Goal: Feedback & Contribution: Submit feedback/report problem

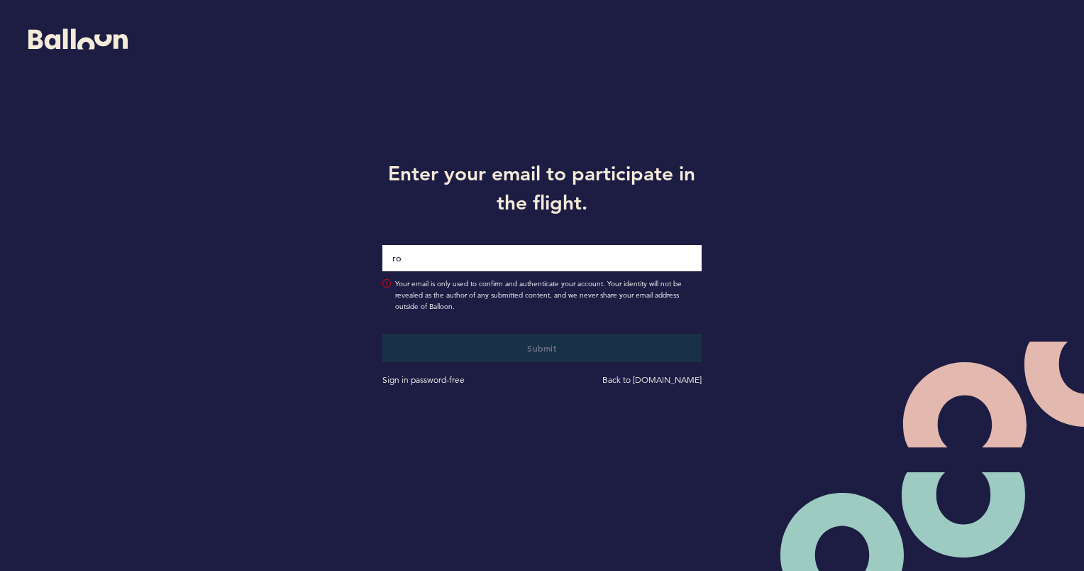
type input "[PERSON_NAME][EMAIL_ADDRESS][PERSON_NAME][DOMAIN_NAME]"
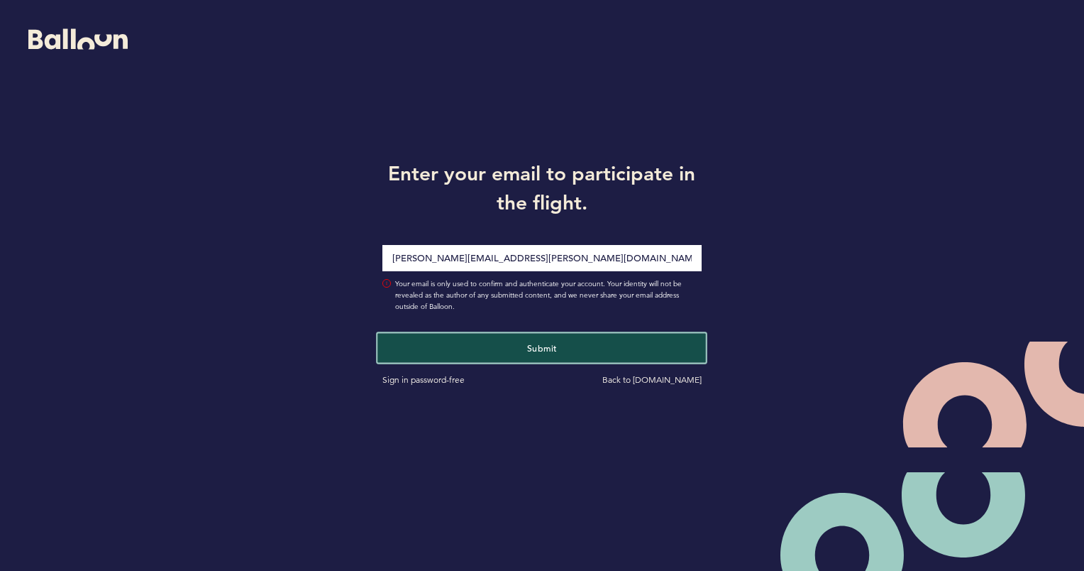
click at [522, 349] on button "Submit" at bounding box center [542, 347] width 329 height 29
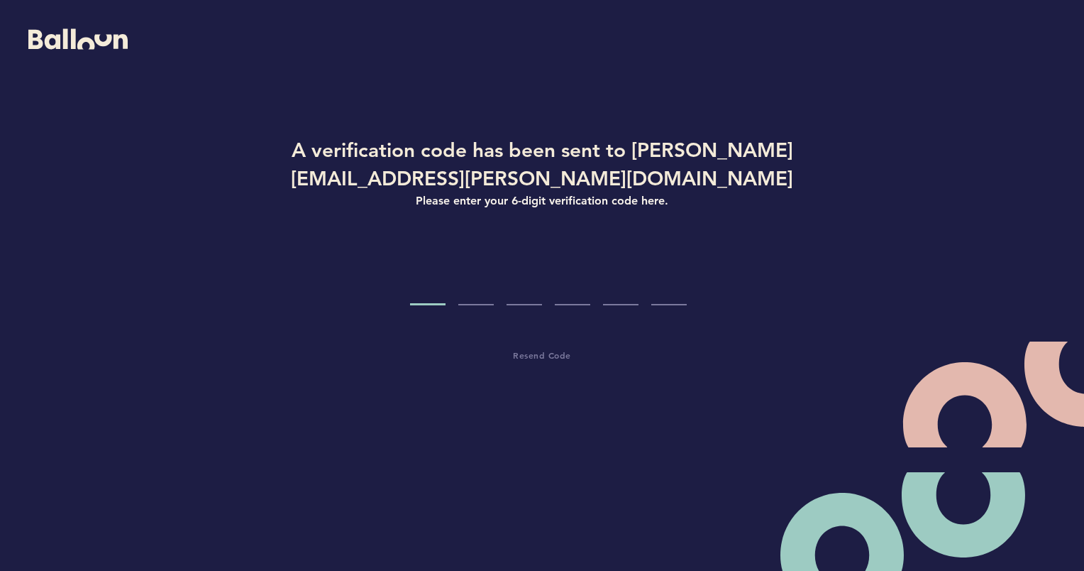
click at [434, 288] on input "Code digit 1" at bounding box center [427, 278] width 35 height 53
type input "8"
type input "4"
type input "2"
type input "5"
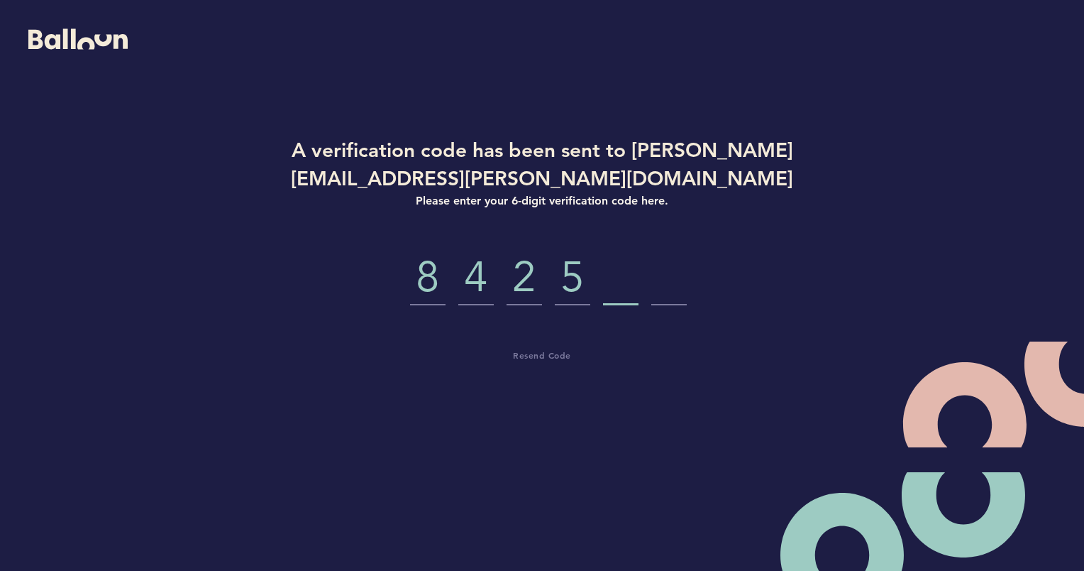
type input "5"
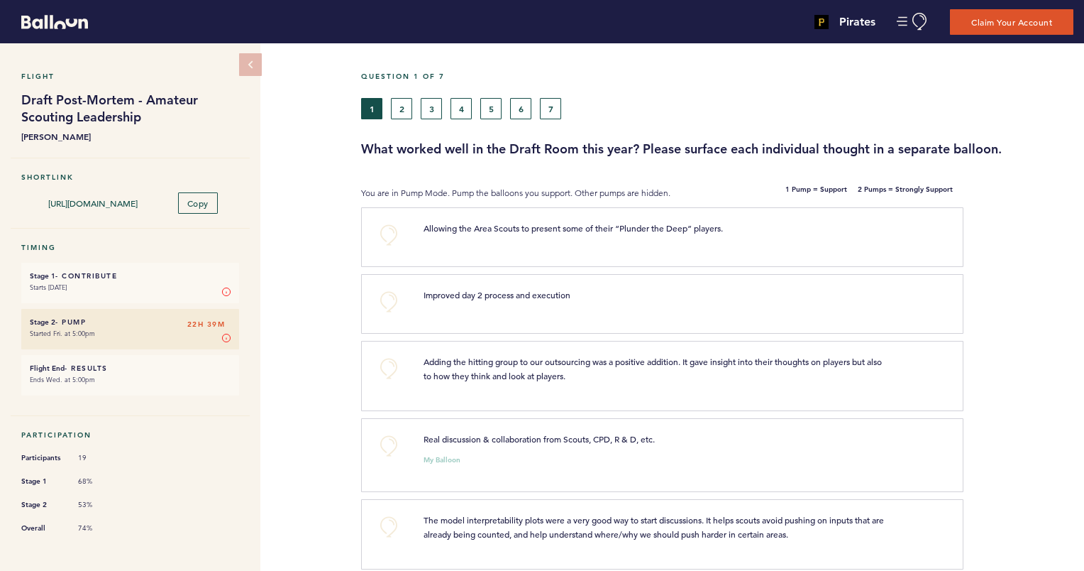
click at [843, 229] on p "Allowing the Area Scouts to present some of their “Plunder the Deep” players." at bounding box center [657, 228] width 467 height 14
click at [390, 224] on button "+0" at bounding box center [389, 235] width 28 height 28
click at [388, 299] on button "+0" at bounding box center [389, 301] width 28 height 28
click at [385, 366] on button "+0" at bounding box center [389, 368] width 28 height 28
click at [384, 438] on button "+0" at bounding box center [389, 446] width 28 height 28
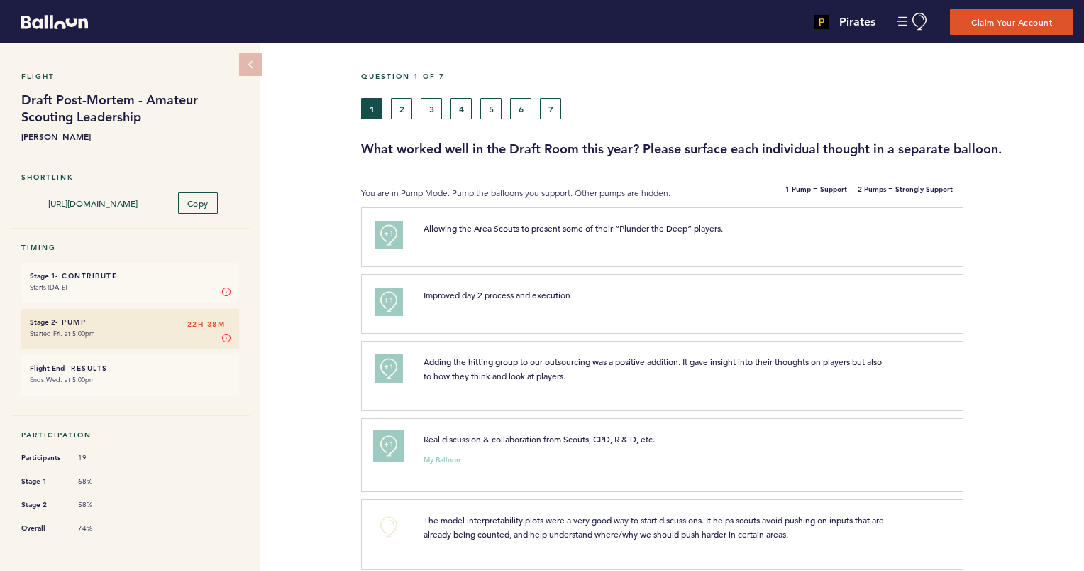
click at [384, 438] on span "+1" at bounding box center [389, 444] width 10 height 14
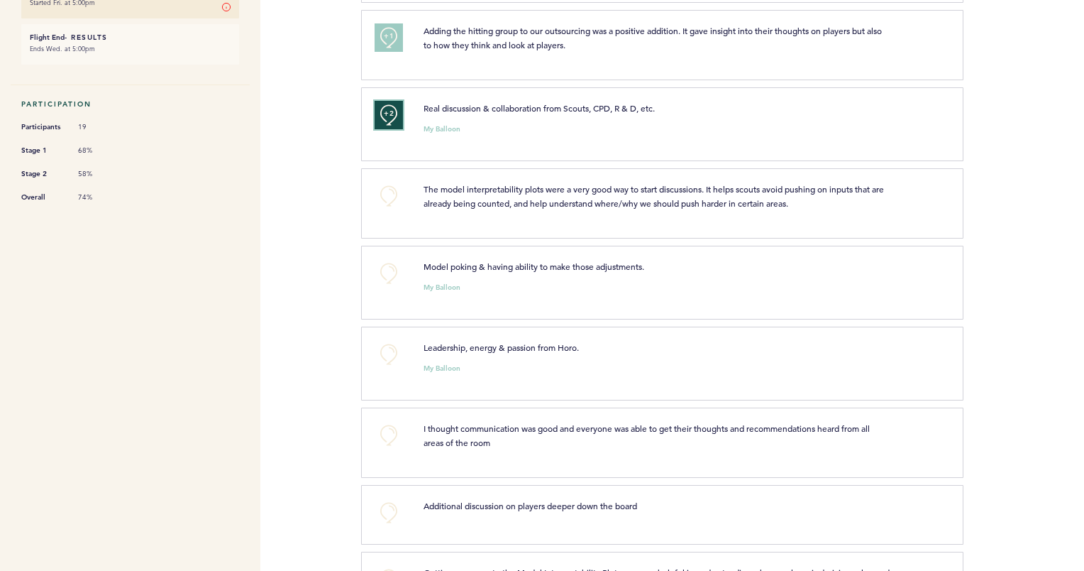
scroll to position [331, 0]
click at [385, 190] on button "+0" at bounding box center [389, 195] width 28 height 28
click at [0, 0] on span "+0" at bounding box center [0, 0] width 0 height 0
click at [387, 193] on span "+2" at bounding box center [389, 194] width 10 height 14
click at [387, 193] on button "+0" at bounding box center [389, 195] width 28 height 28
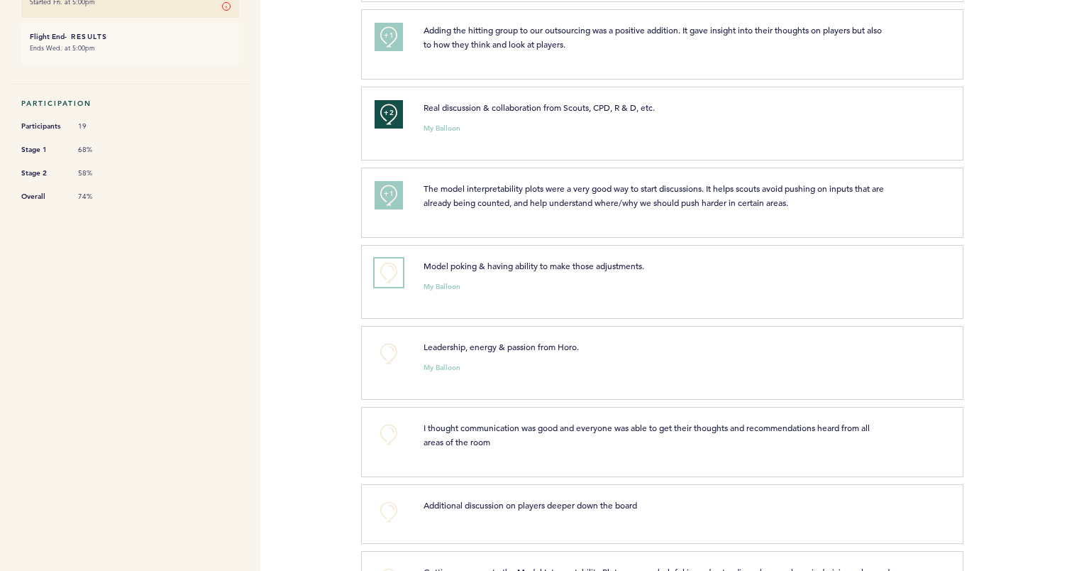
click at [381, 272] on button "+0" at bounding box center [389, 272] width 28 height 28
click at [381, 272] on button "+1" at bounding box center [389, 272] width 28 height 28
click at [380, 352] on button "+0" at bounding box center [389, 353] width 28 height 28
click at [380, 352] on button "+1" at bounding box center [389, 353] width 28 height 28
click at [389, 428] on button "+0" at bounding box center [389, 434] width 28 height 28
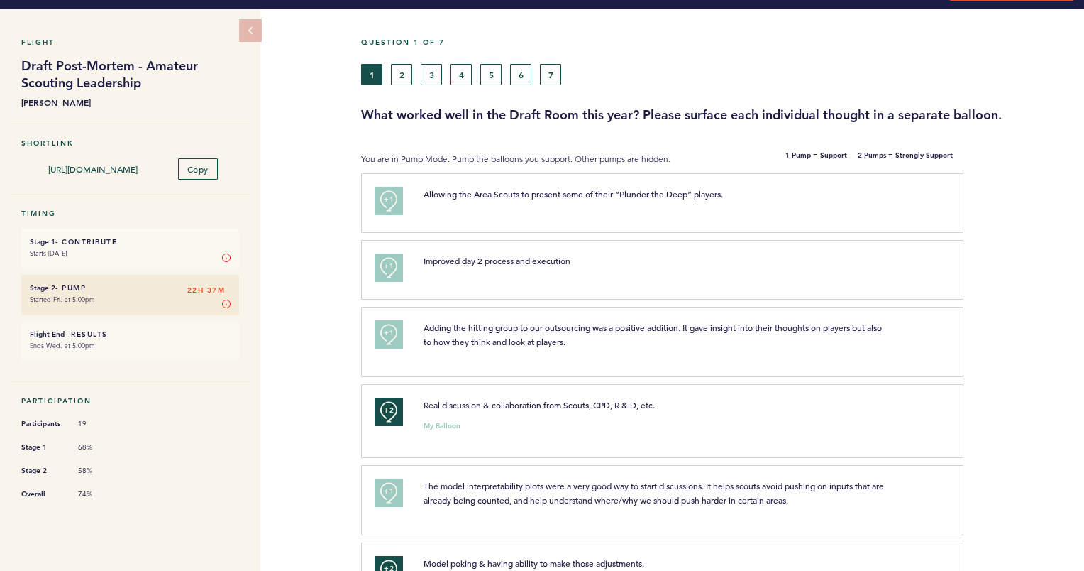
scroll to position [94, 0]
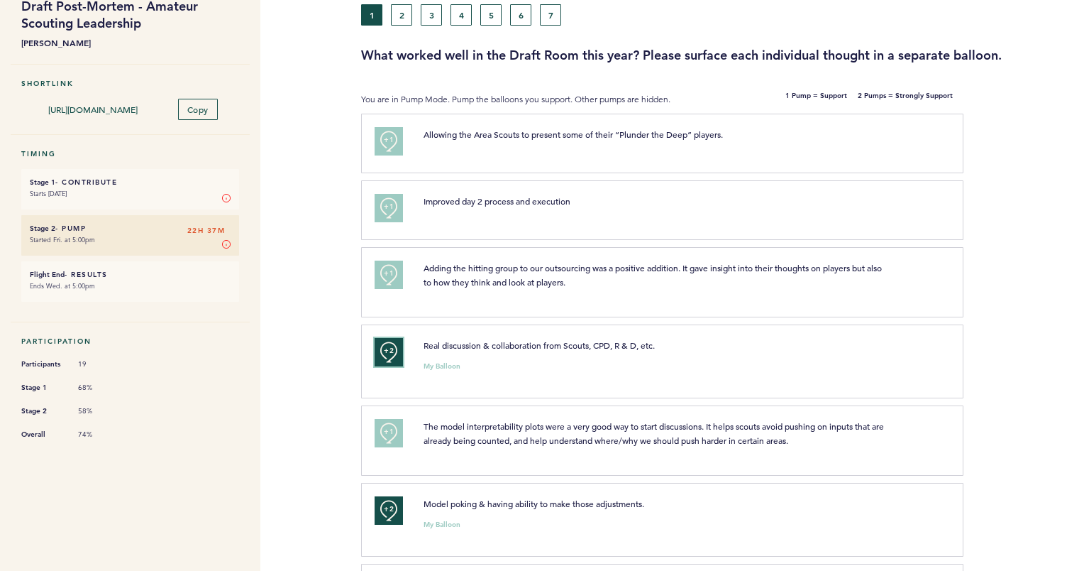
click at [383, 362] on button "+2" at bounding box center [389, 352] width 28 height 28
click at [383, 362] on button "+0" at bounding box center [389, 352] width 28 height 28
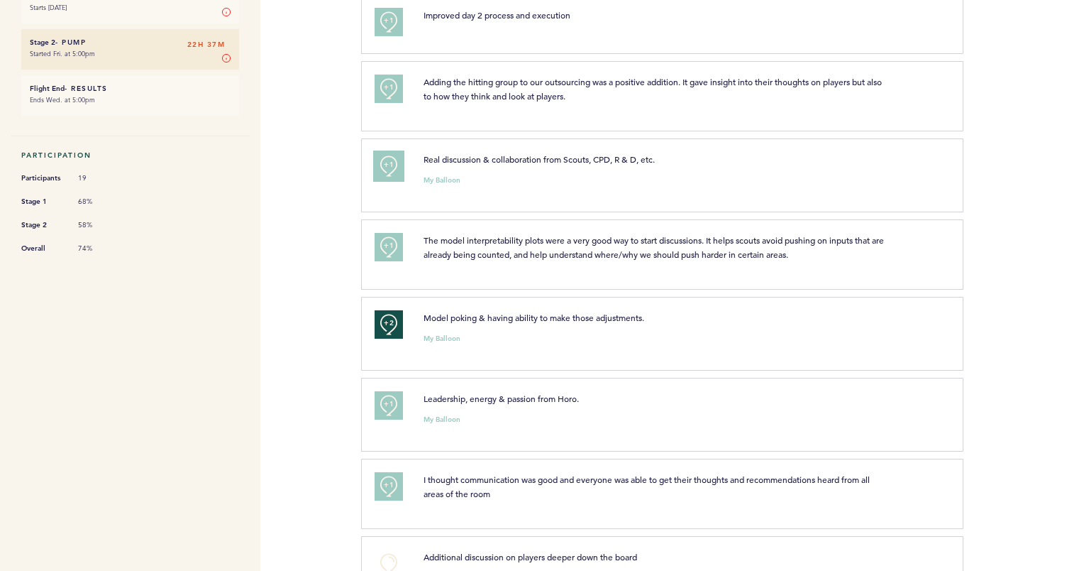
scroll to position [280, 0]
click at [392, 407] on button "+1" at bounding box center [389, 404] width 28 height 28
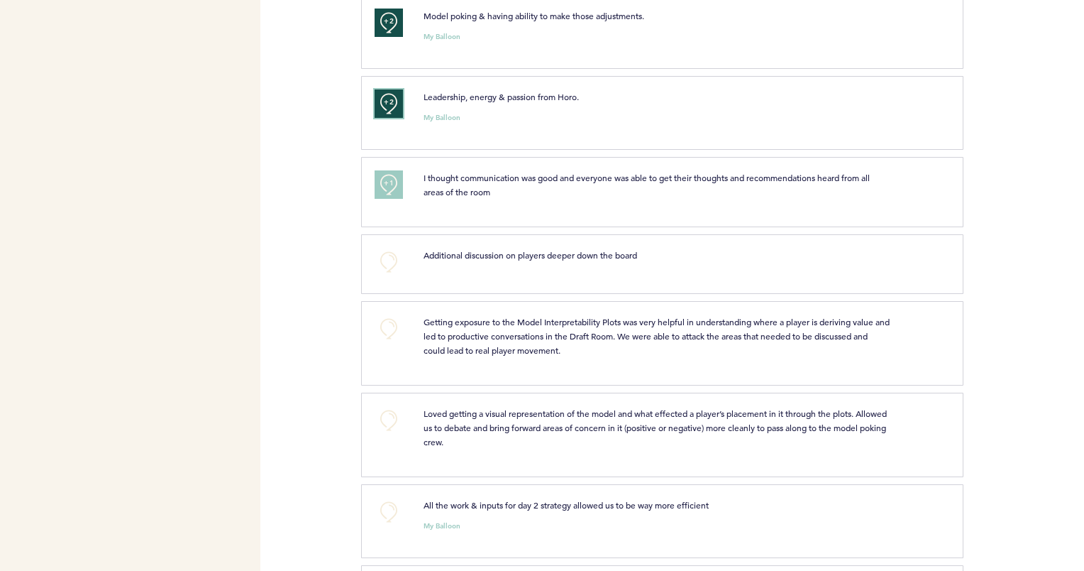
scroll to position [583, 0]
click at [393, 422] on button "+0" at bounding box center [389, 418] width 28 height 28
click at [388, 495] on button "+0" at bounding box center [389, 509] width 28 height 28
click at [389, 331] on button "+0" at bounding box center [389, 326] width 28 height 28
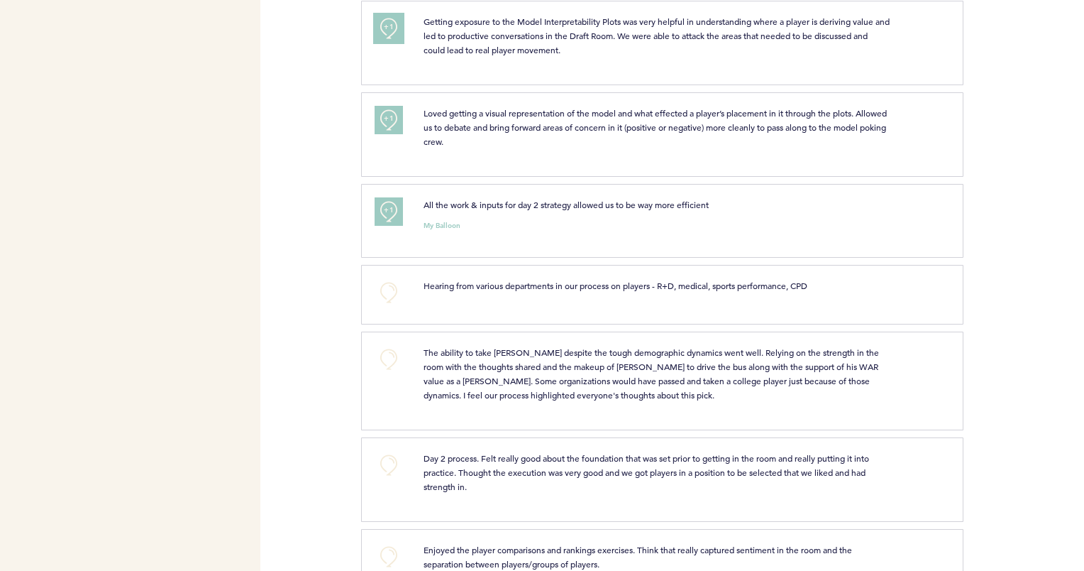
scroll to position [884, 0]
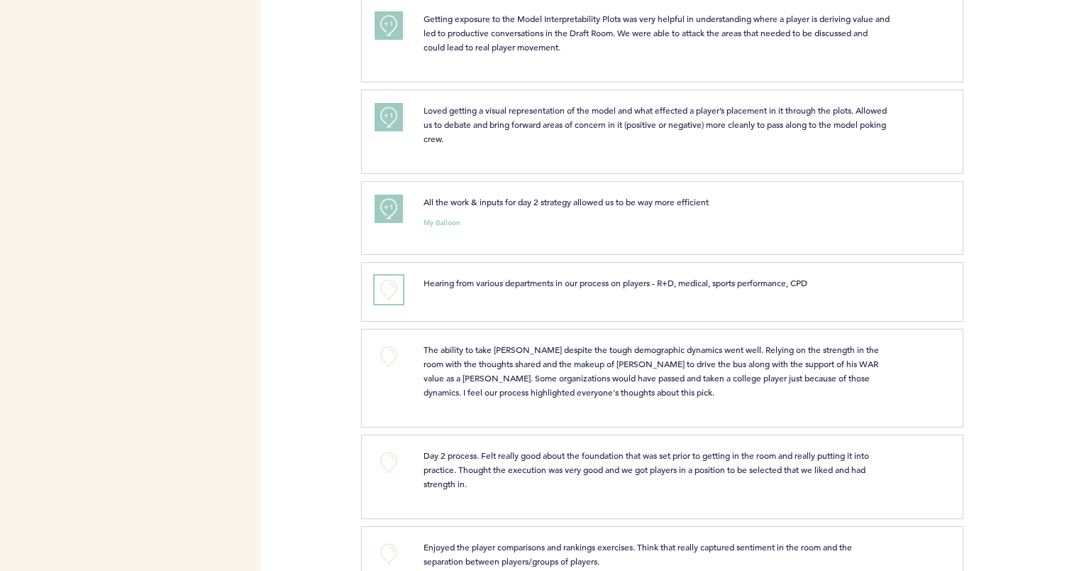
click at [392, 285] on button "+0" at bounding box center [389, 289] width 28 height 28
click at [392, 358] on button "+0" at bounding box center [389, 356] width 28 height 28
click at [392, 358] on button "+2" at bounding box center [389, 356] width 28 height 28
click at [392, 358] on button "+0" at bounding box center [389, 356] width 28 height 28
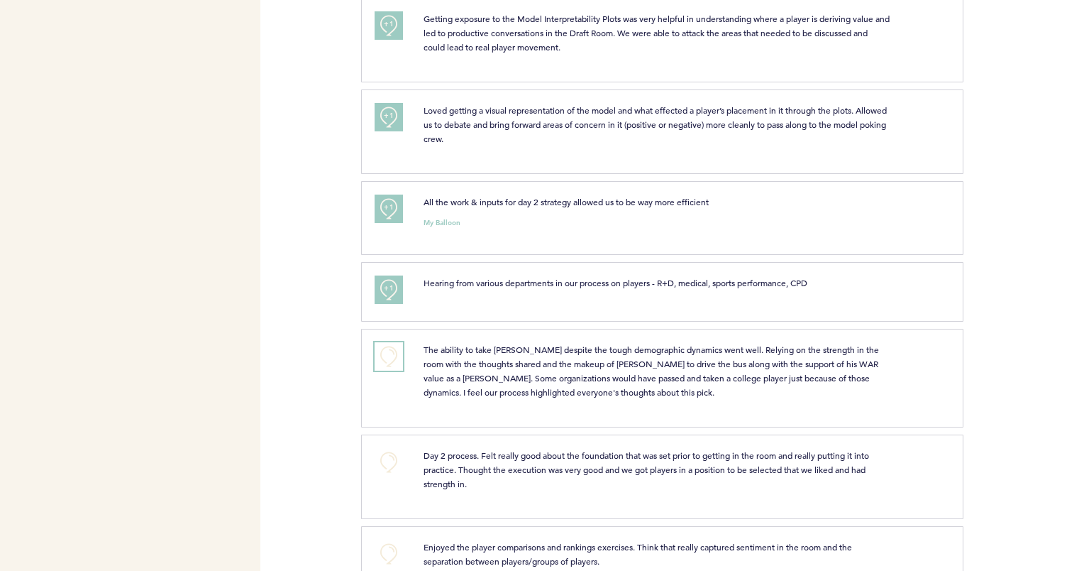
click at [392, 358] on button "+0" at bounding box center [389, 356] width 28 height 28
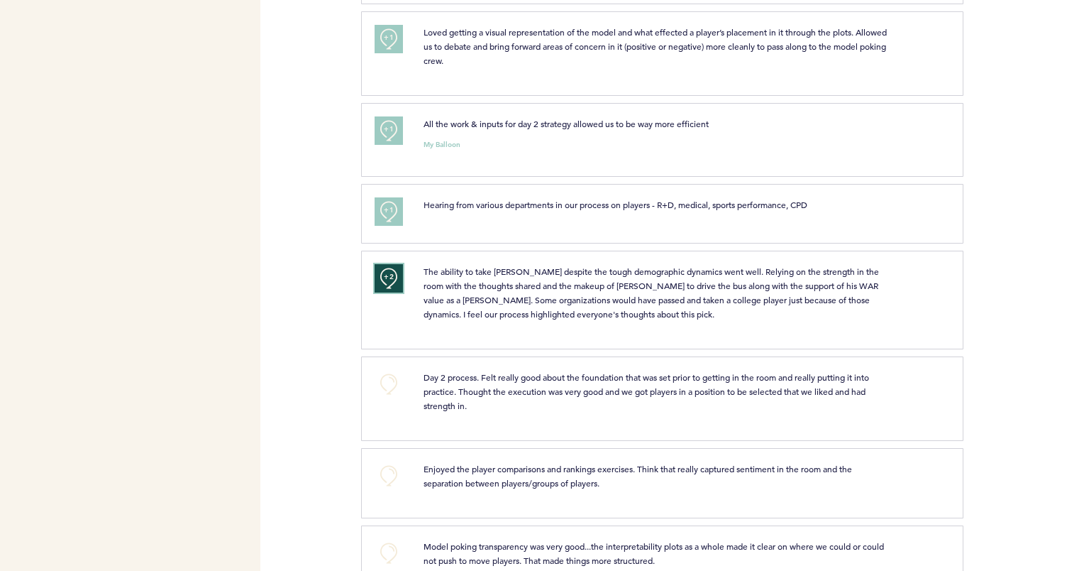
scroll to position [1042, 0]
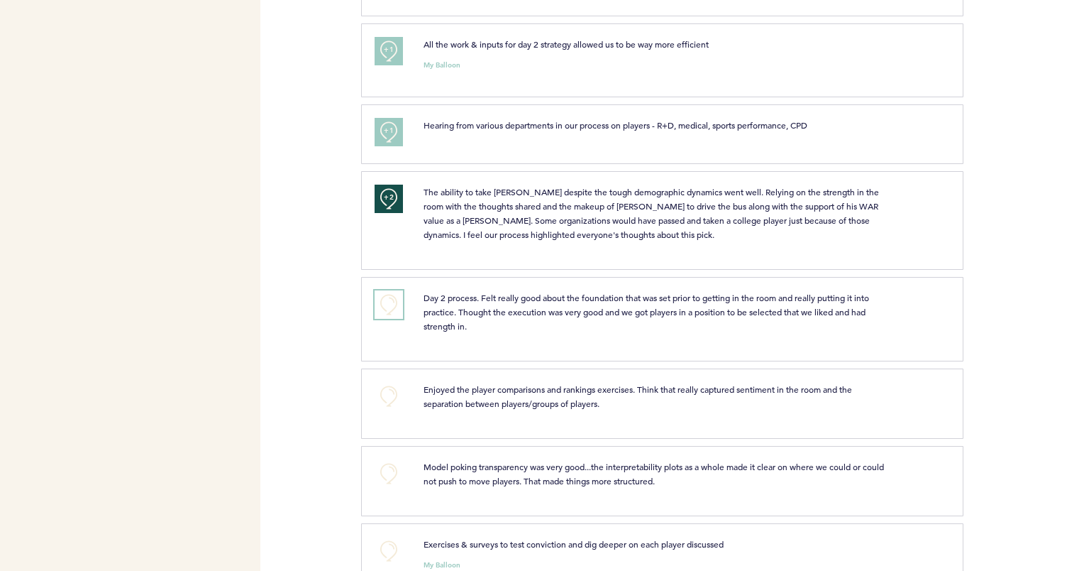
click at [388, 300] on button "+0" at bounding box center [389, 304] width 28 height 28
click at [388, 395] on button "+0" at bounding box center [389, 396] width 28 height 28
click at [385, 459] on button "+0" at bounding box center [389, 473] width 28 height 28
click at [385, 459] on button "+1" at bounding box center [389, 473] width 28 height 28
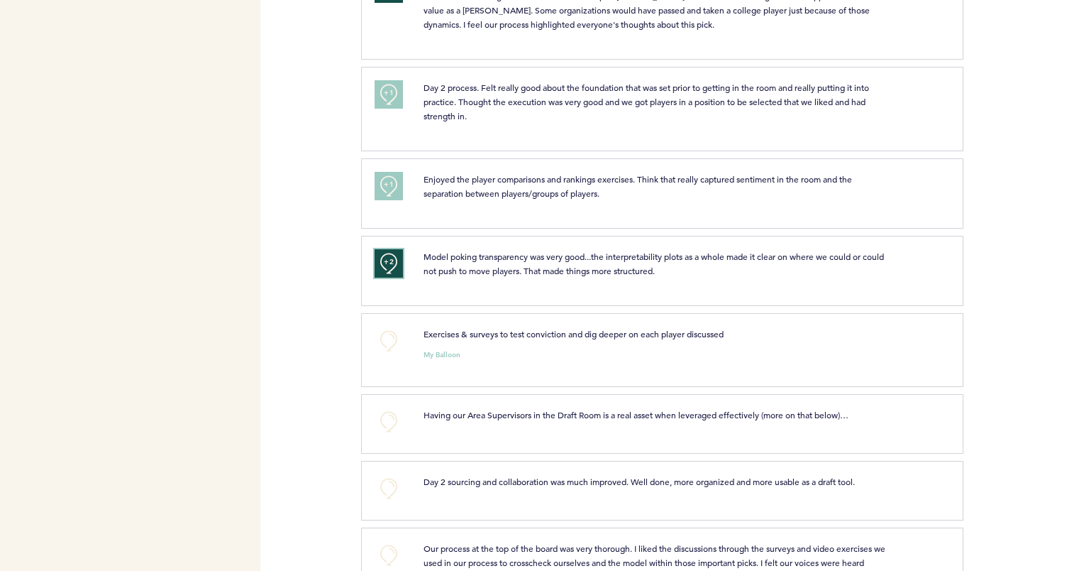
scroll to position [1277, 0]
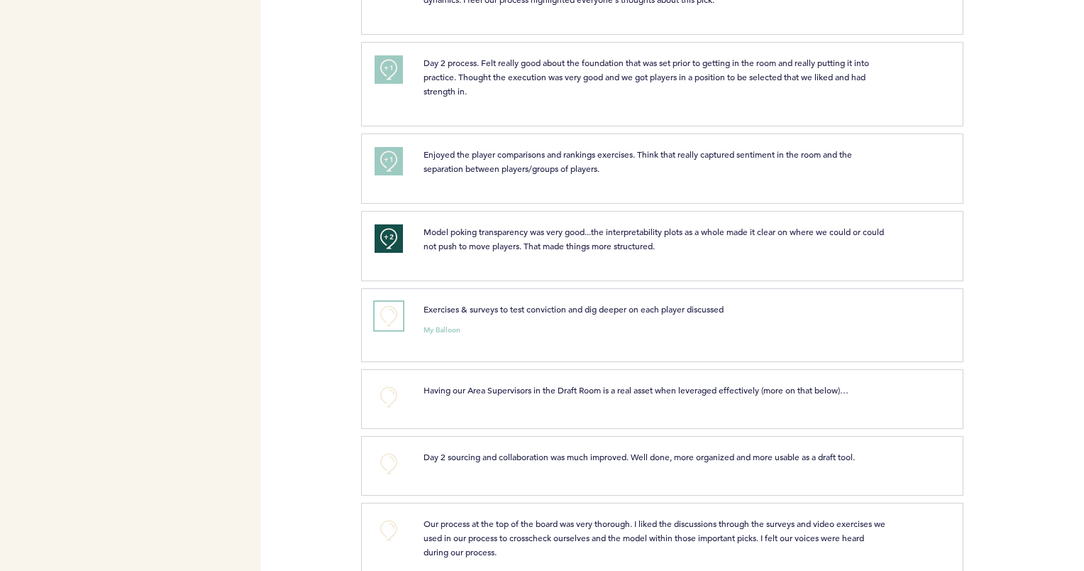
click at [390, 313] on button "+0" at bounding box center [389, 316] width 28 height 28
click at [383, 390] on button "+0" at bounding box center [389, 397] width 28 height 28
click at [385, 456] on button "+0" at bounding box center [389, 463] width 28 height 28
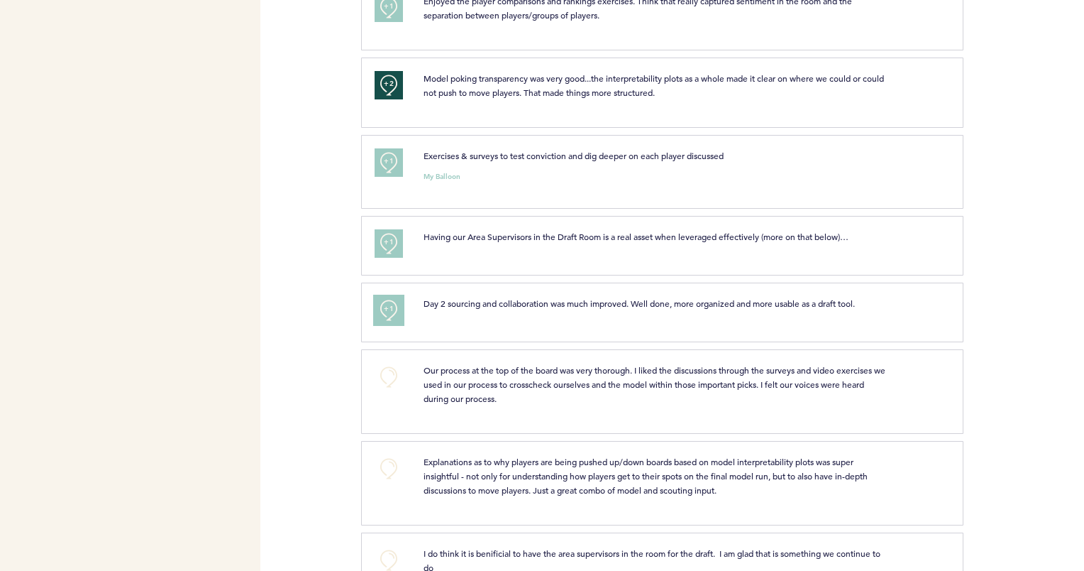
scroll to position [1452, 0]
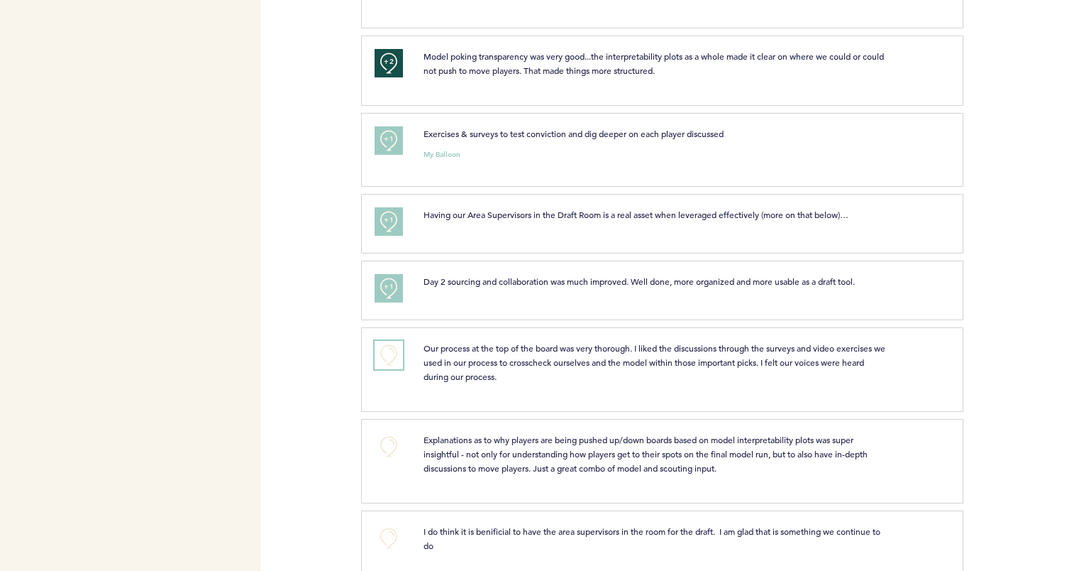
click at [391, 350] on button "+0" at bounding box center [389, 355] width 28 height 28
click at [380, 443] on button "+0" at bounding box center [389, 446] width 28 height 28
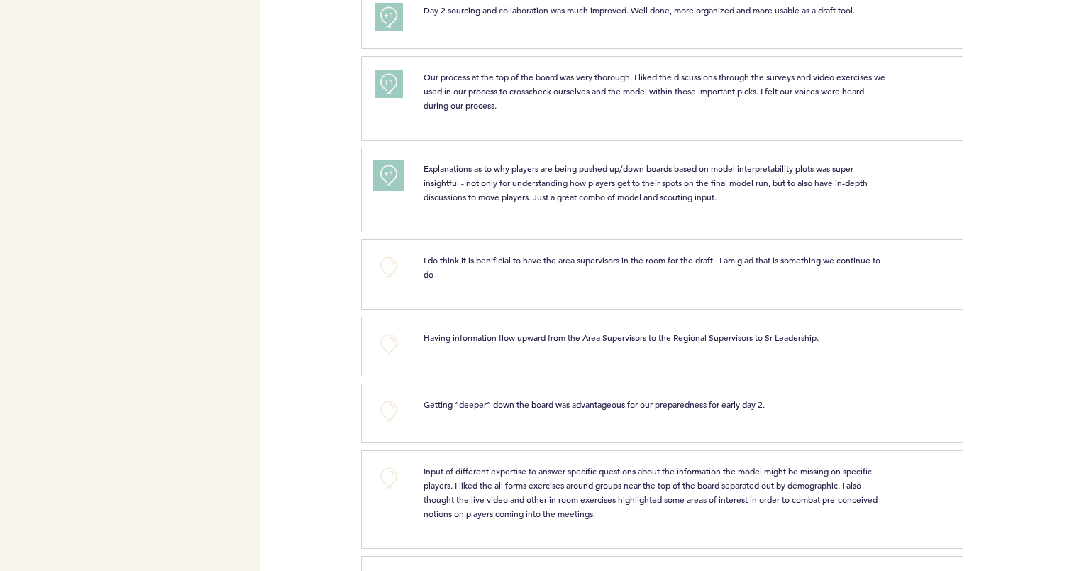
scroll to position [1728, 0]
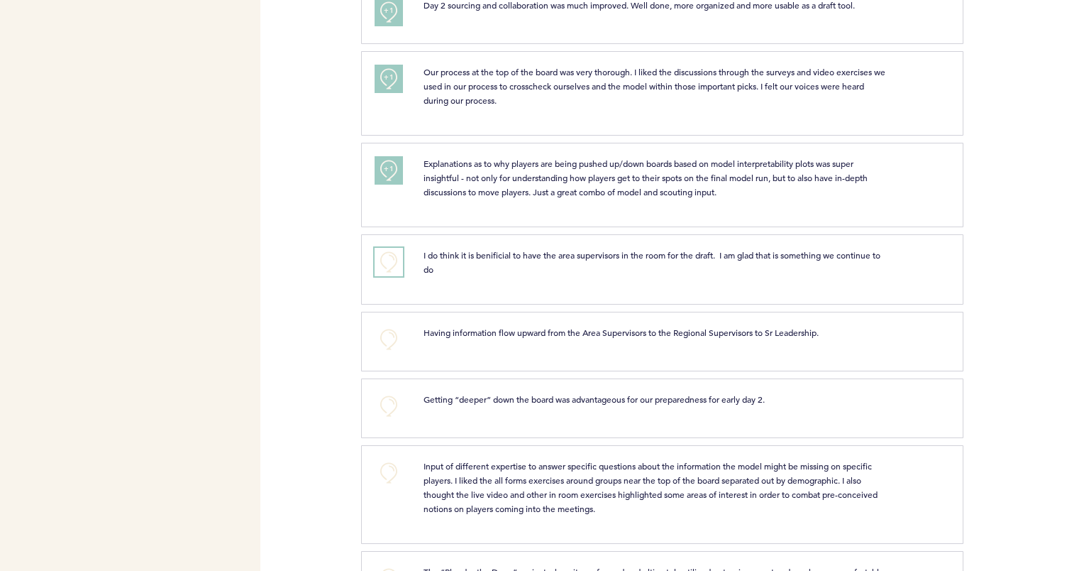
click at [393, 257] on button "+0" at bounding box center [389, 262] width 28 height 28
click at [383, 336] on button "+0" at bounding box center [389, 339] width 28 height 28
click at [383, 336] on button "+1" at bounding box center [389, 339] width 28 height 28
click at [390, 392] on button "+0" at bounding box center [389, 406] width 28 height 28
click at [388, 463] on button "+0" at bounding box center [389, 472] width 28 height 28
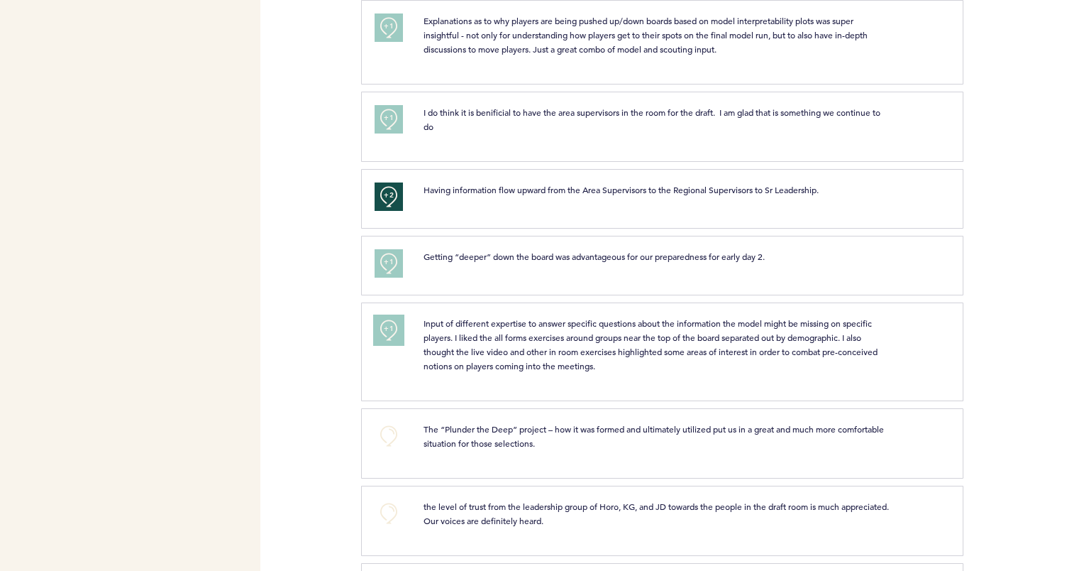
scroll to position [1873, 0]
click at [379, 430] on button "+0" at bounding box center [389, 433] width 28 height 28
click at [379, 430] on button "+1" at bounding box center [389, 433] width 28 height 28
click at [376, 502] on button "+0" at bounding box center [389, 511] width 28 height 28
click at [376, 502] on button "+1" at bounding box center [389, 511] width 28 height 28
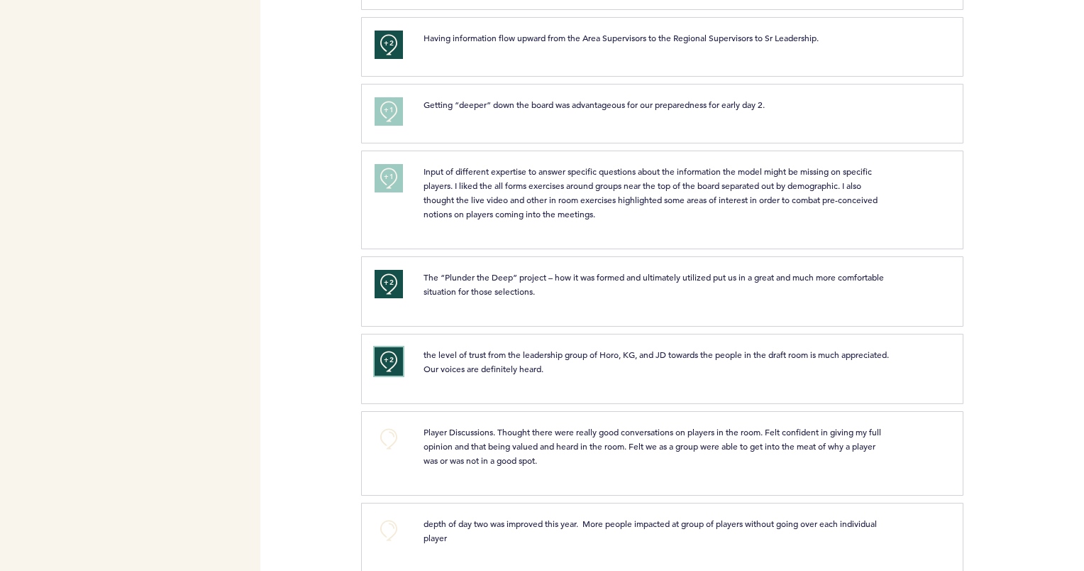
scroll to position [2131, 0]
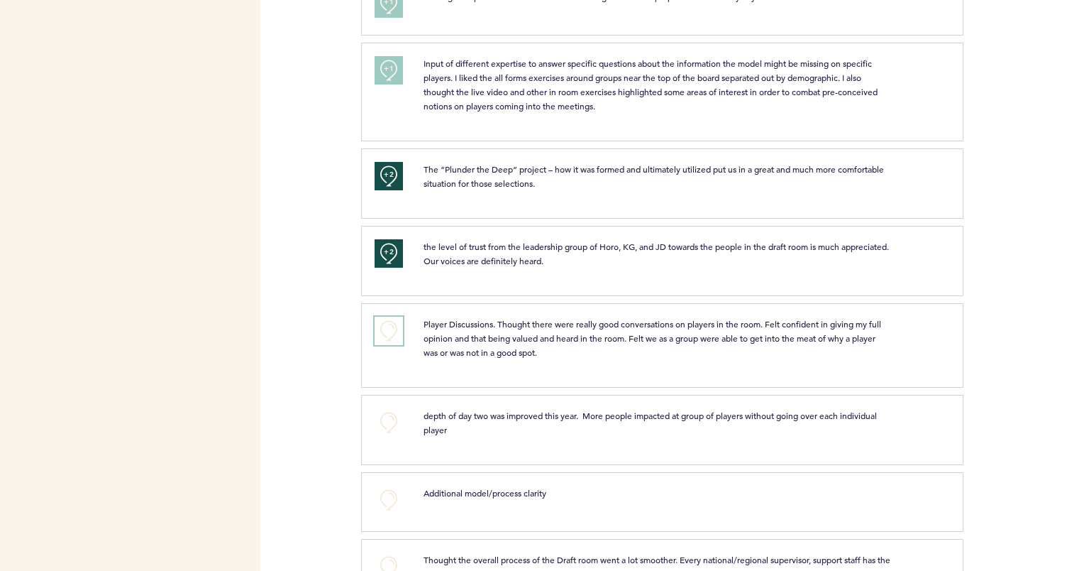
click at [389, 322] on button "+0" at bounding box center [389, 331] width 28 height 28
click at [390, 412] on button "+0" at bounding box center [389, 422] width 28 height 28
click at [394, 486] on button "+0" at bounding box center [389, 499] width 28 height 28
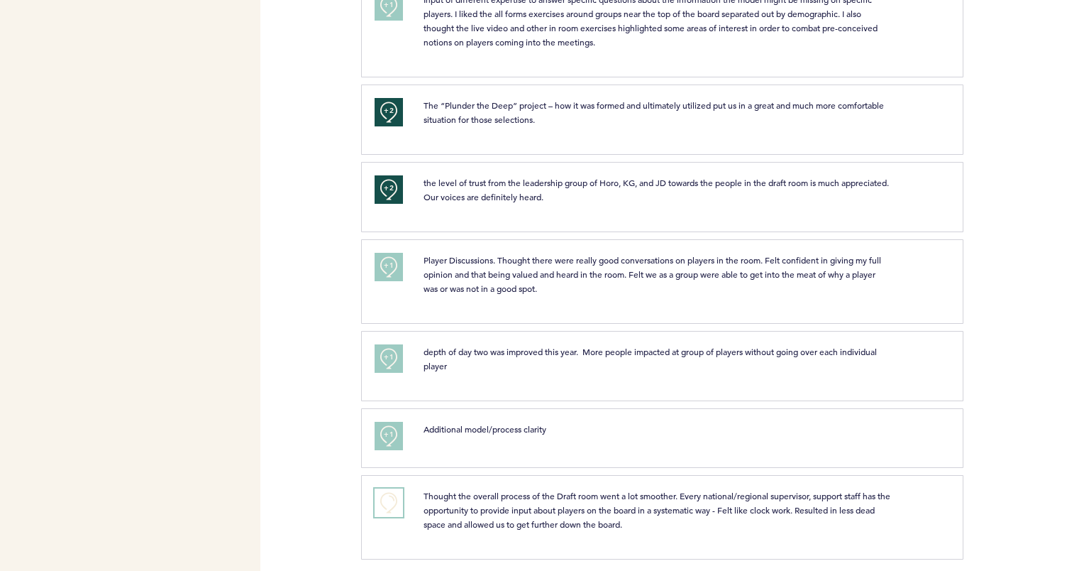
click at [389, 488] on button "+0" at bounding box center [389, 502] width 28 height 28
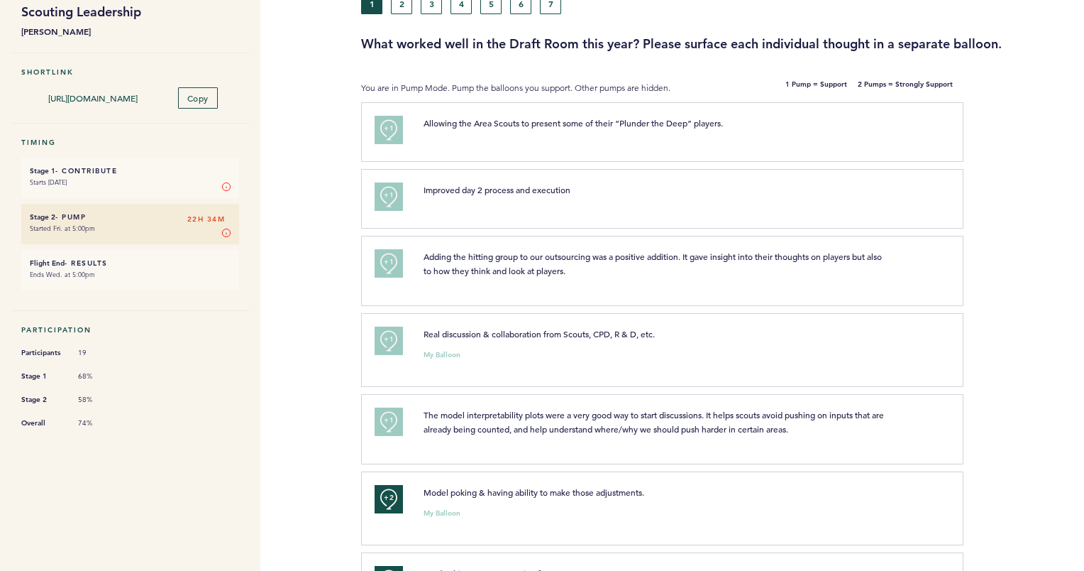
scroll to position [0, 0]
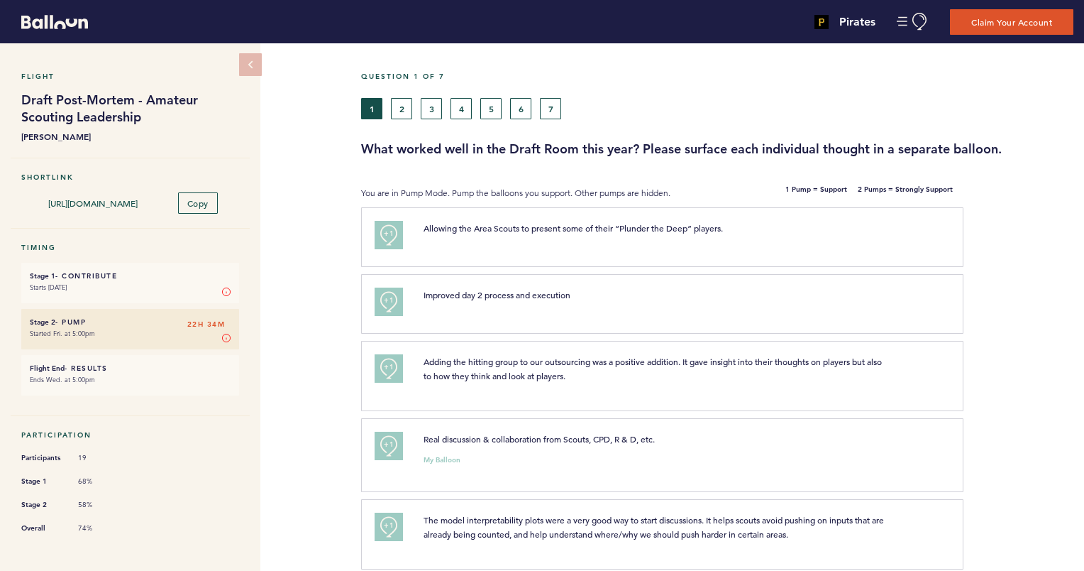
click at [408, 118] on button "2" at bounding box center [401, 108] width 21 height 21
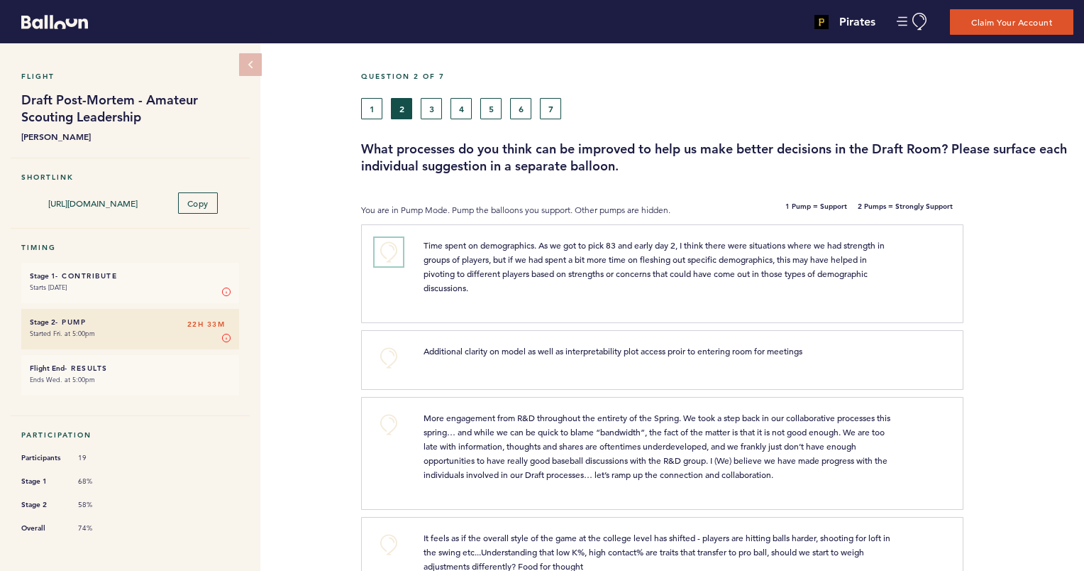
click at [393, 252] on button "+0" at bounding box center [389, 252] width 28 height 28
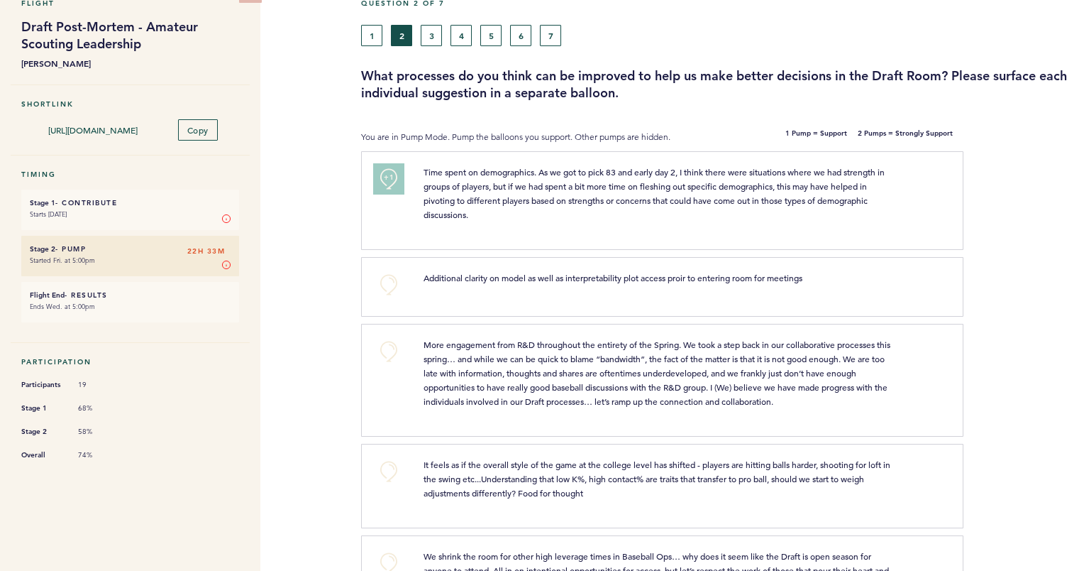
scroll to position [74, 0]
click at [386, 353] on button "+0" at bounding box center [389, 350] width 28 height 28
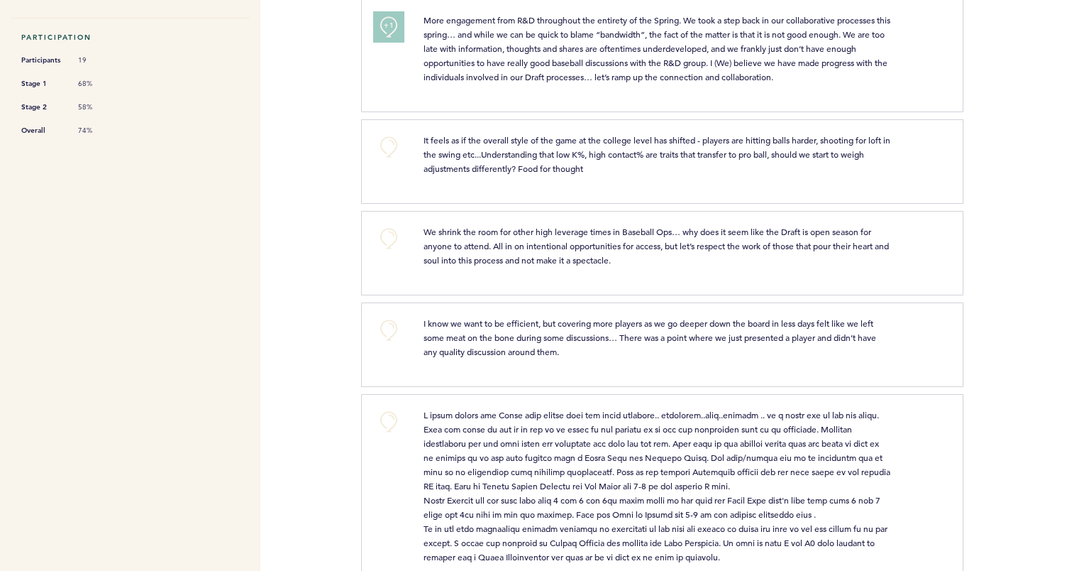
scroll to position [399, 0]
click at [390, 236] on button "+0" at bounding box center [389, 237] width 28 height 28
click at [390, 236] on span "+1" at bounding box center [389, 236] width 10 height 14
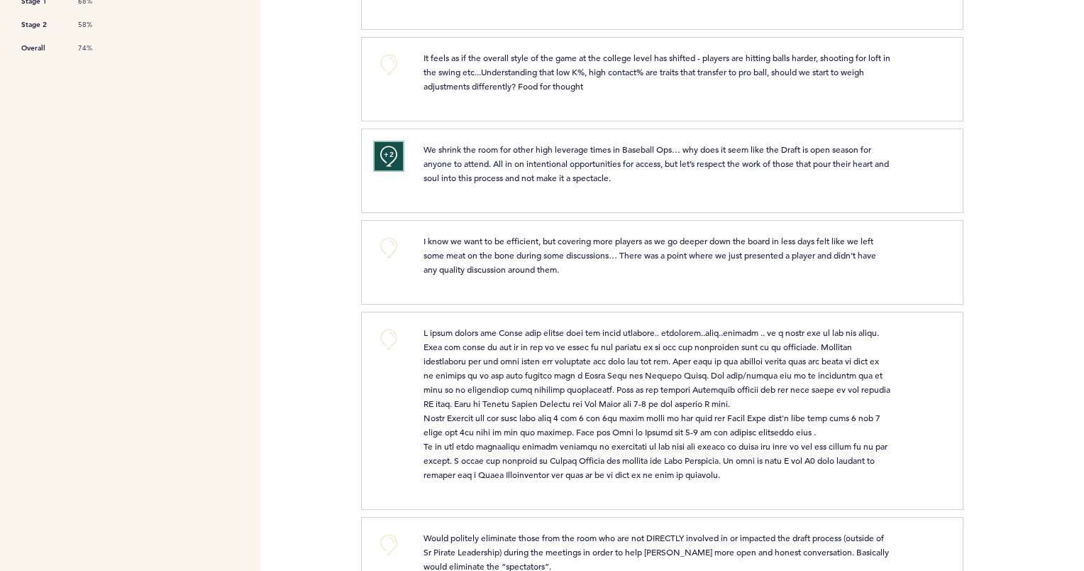
scroll to position [481, 0]
click at [390, 341] on button "+0" at bounding box center [389, 338] width 28 height 28
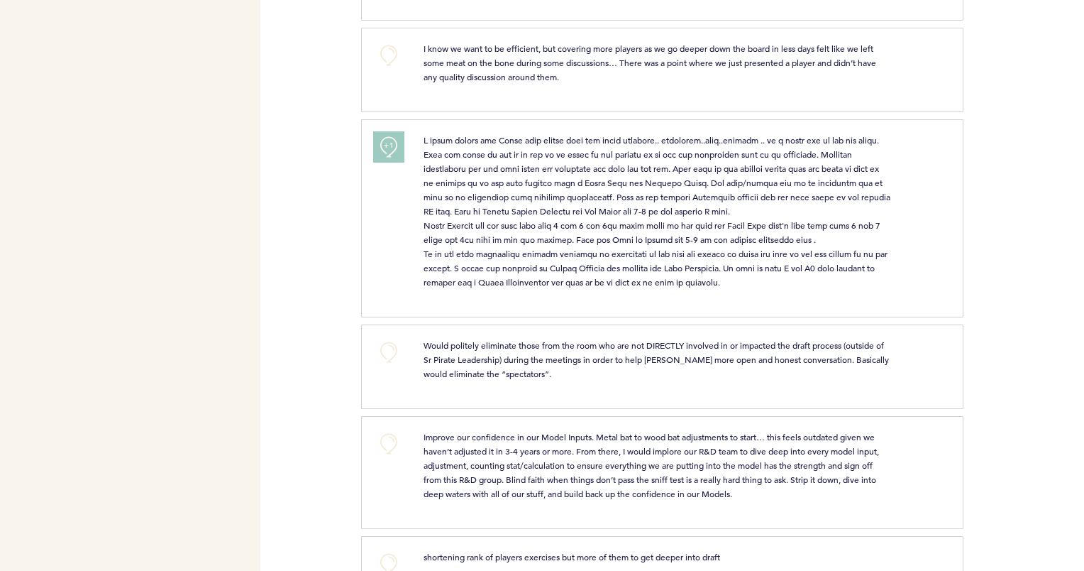
scroll to position [671, 0]
click at [390, 148] on span "+1" at bounding box center [389, 146] width 10 height 14
click at [386, 351] on button "+0" at bounding box center [389, 353] width 28 height 28
click at [386, 351] on span "+1" at bounding box center [389, 351] width 10 height 14
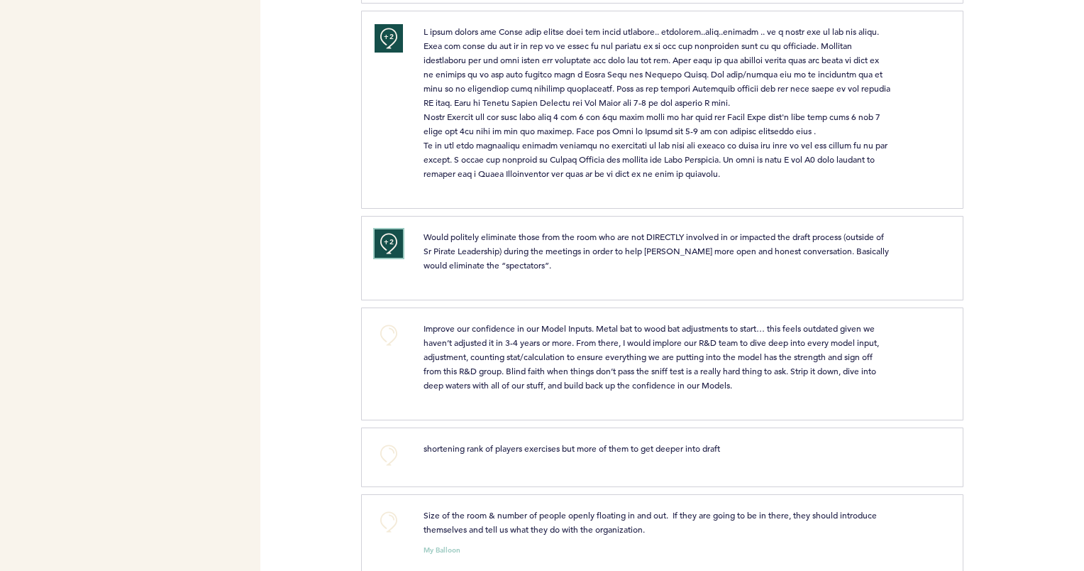
scroll to position [788, 0]
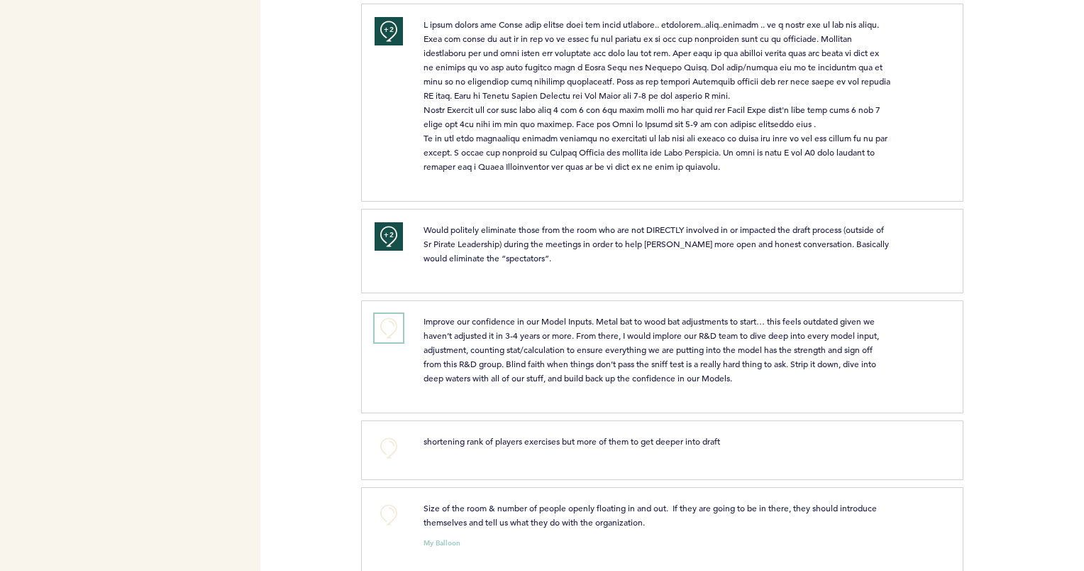
click at [392, 324] on button "+0" at bounding box center [389, 328] width 28 height 28
click at [392, 324] on span "+1" at bounding box center [389, 326] width 10 height 14
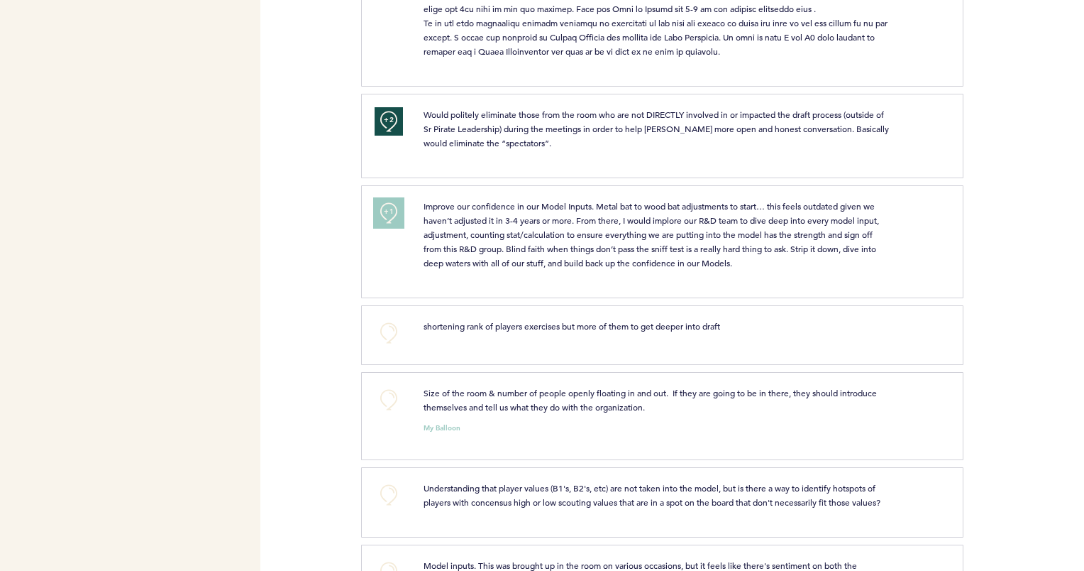
scroll to position [902, 0]
click at [388, 209] on span "+1" at bounding box center [389, 212] width 10 height 14
click at [386, 394] on button "+0" at bounding box center [389, 400] width 28 height 28
click at [386, 394] on span "+1" at bounding box center [389, 399] width 10 height 14
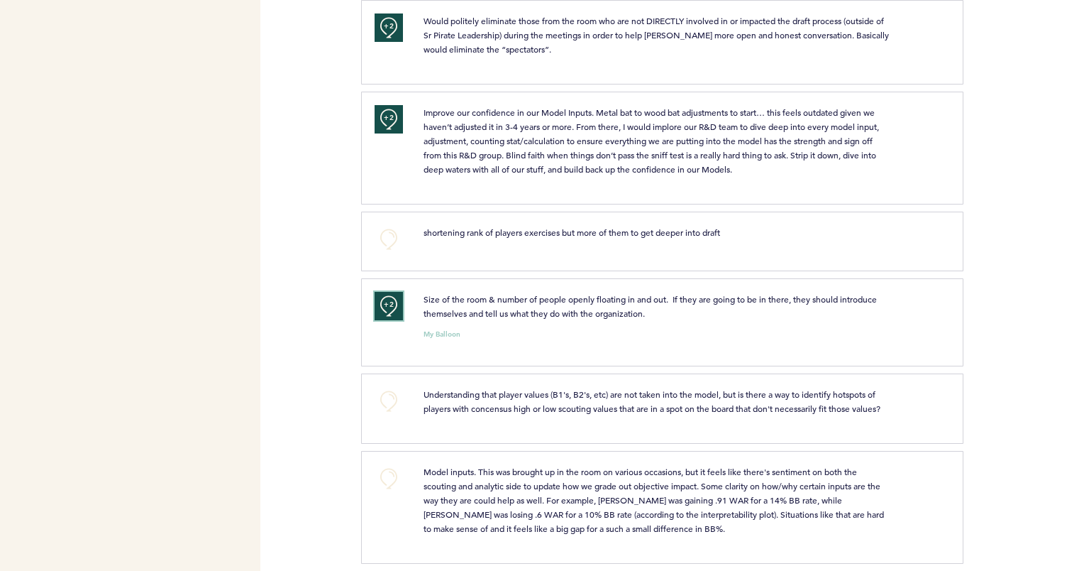
scroll to position [998, 0]
click at [390, 397] on button "+0" at bounding box center [389, 399] width 28 height 28
click at [388, 470] on button "+0" at bounding box center [389, 477] width 28 height 28
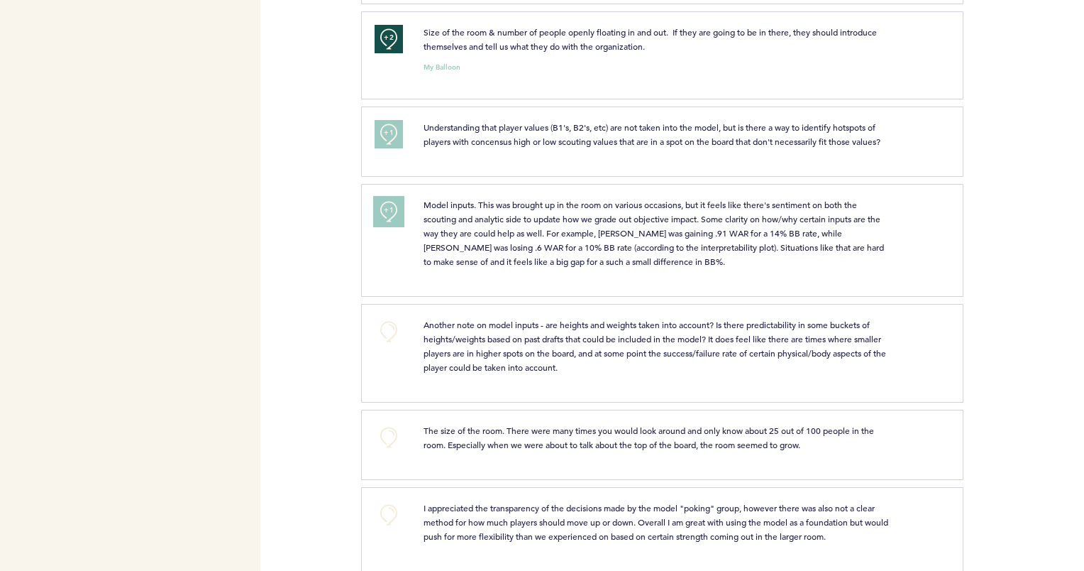
scroll to position [1268, 0]
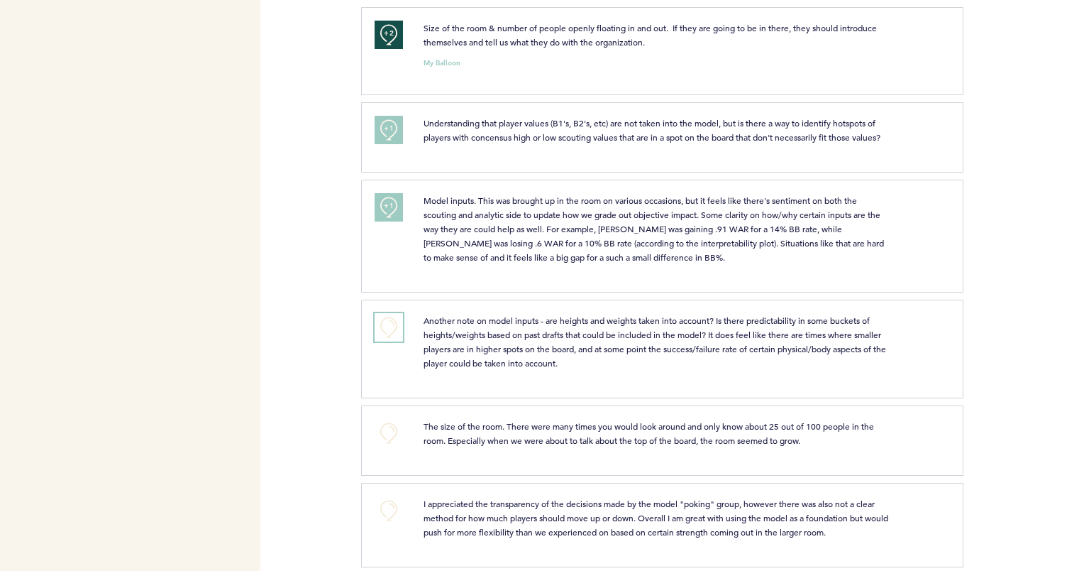
click at [386, 321] on button "+0" at bounding box center [389, 327] width 28 height 28
click at [383, 429] on button "+0" at bounding box center [389, 433] width 28 height 28
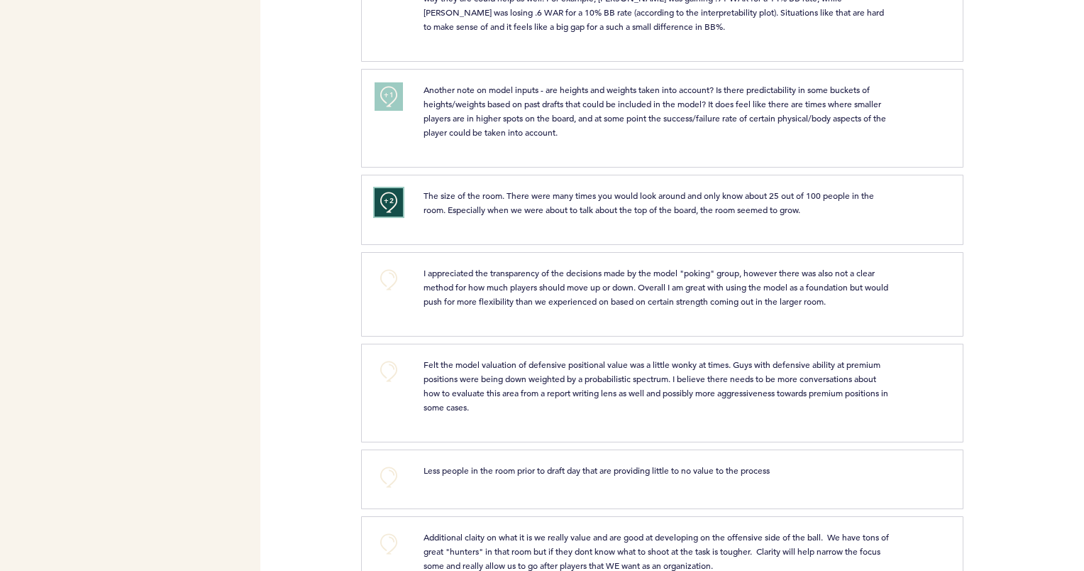
scroll to position [1499, 0]
click at [392, 363] on button "+0" at bounding box center [389, 370] width 28 height 28
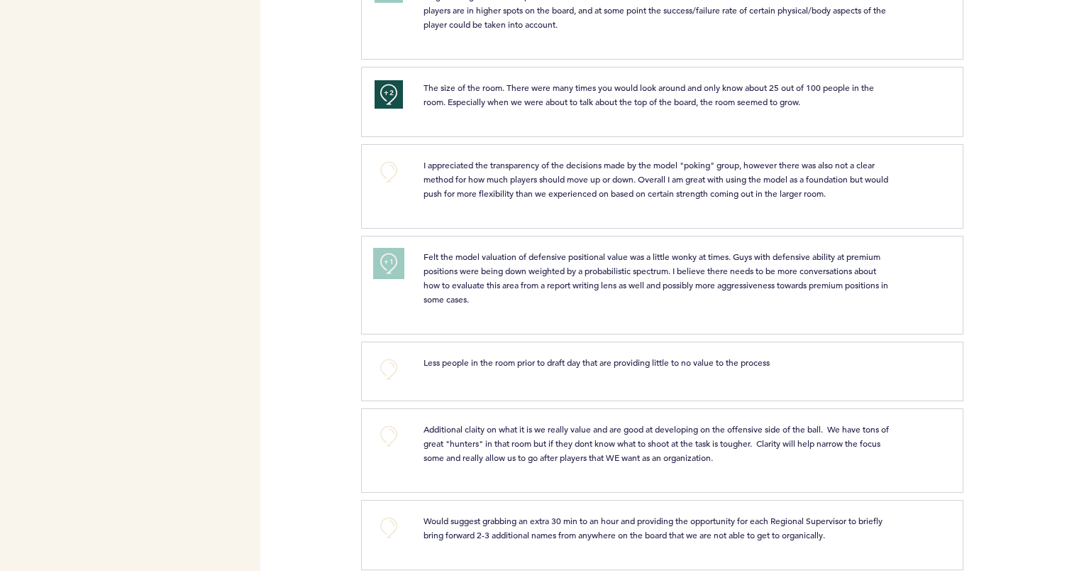
scroll to position [1607, 0]
click at [386, 363] on button "+0" at bounding box center [389, 368] width 28 height 28
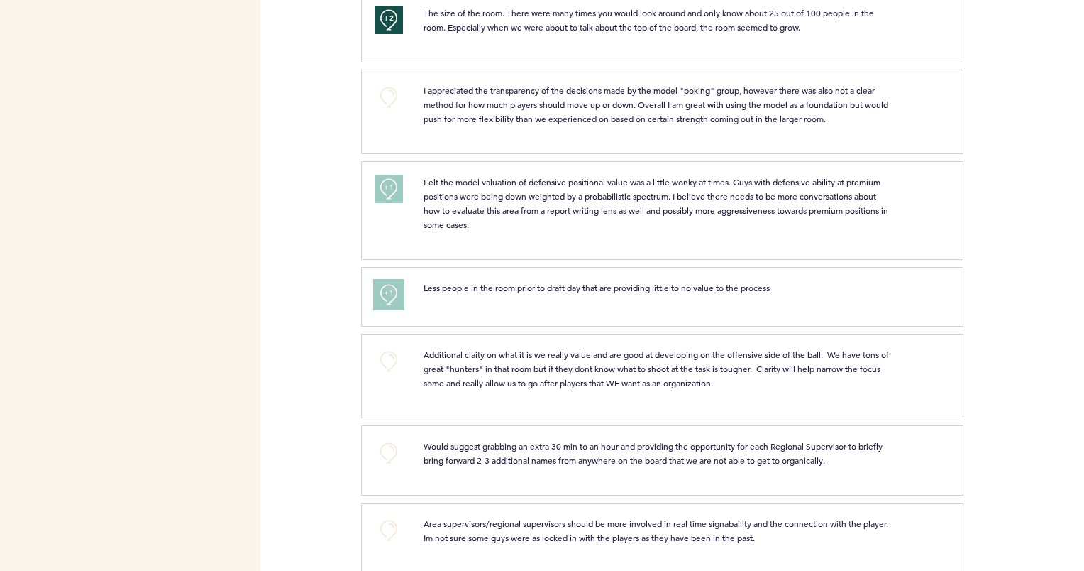
scroll to position [1682, 0]
click at [387, 363] on button "+0" at bounding box center [389, 360] width 28 height 28
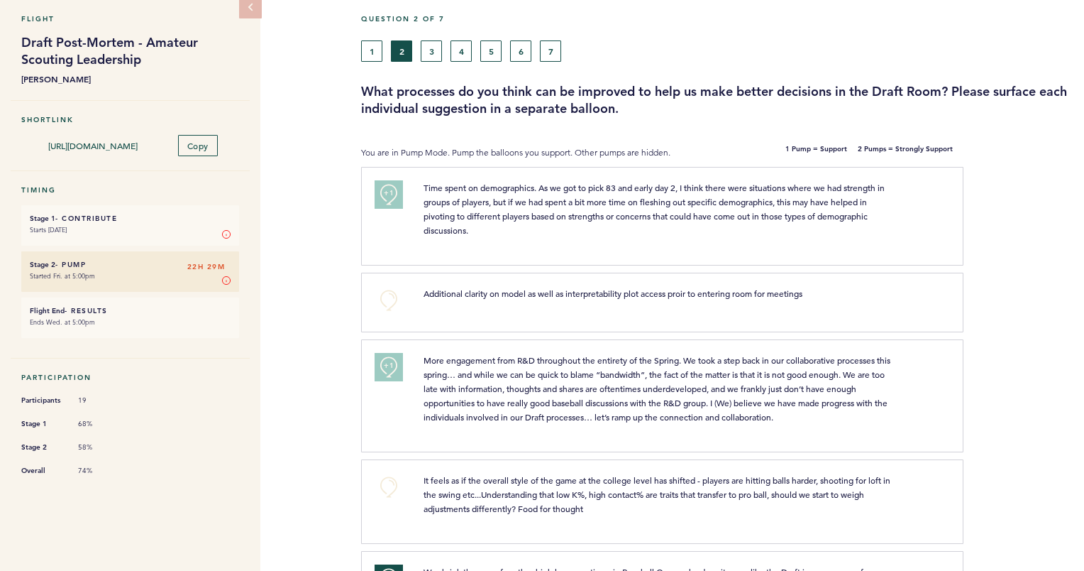
scroll to position [0, 0]
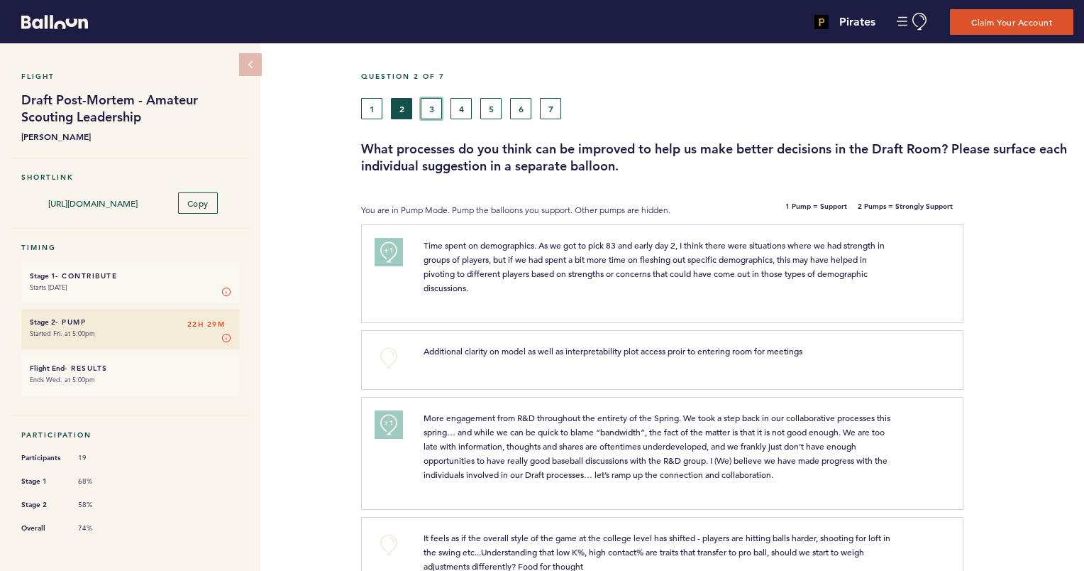
click at [432, 105] on button "3" at bounding box center [431, 108] width 21 height 21
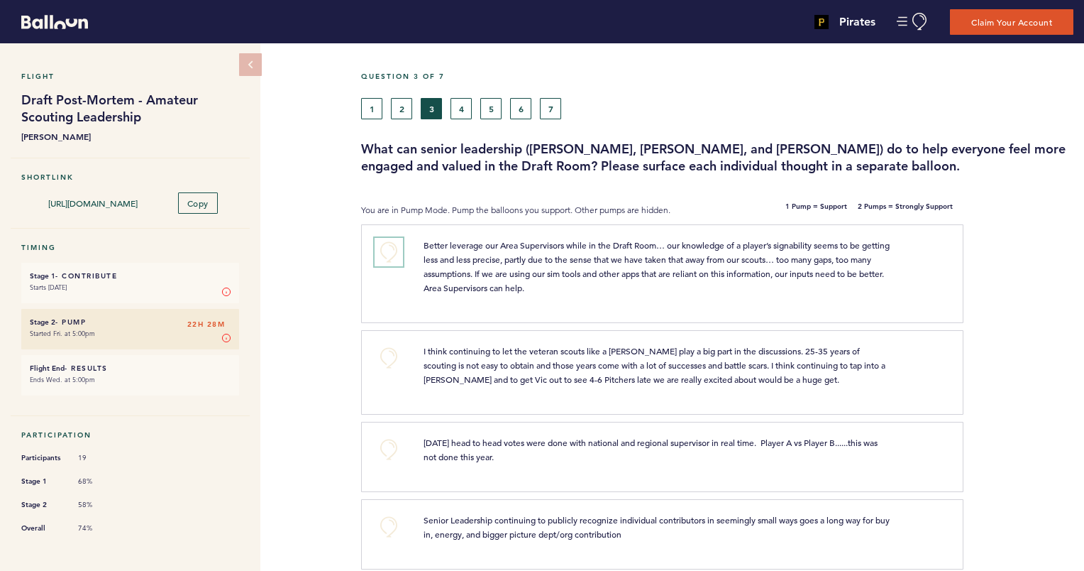
click at [387, 253] on button "+0" at bounding box center [389, 252] width 28 height 28
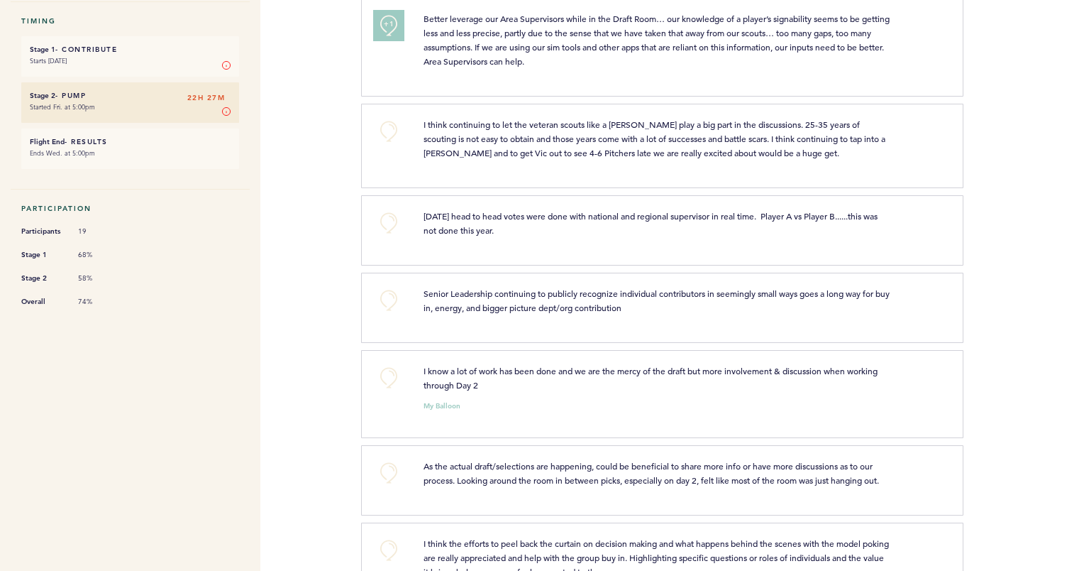
scroll to position [227, 0]
click at [391, 373] on button "+0" at bounding box center [389, 377] width 28 height 28
click at [395, 471] on button "+0" at bounding box center [389, 472] width 28 height 28
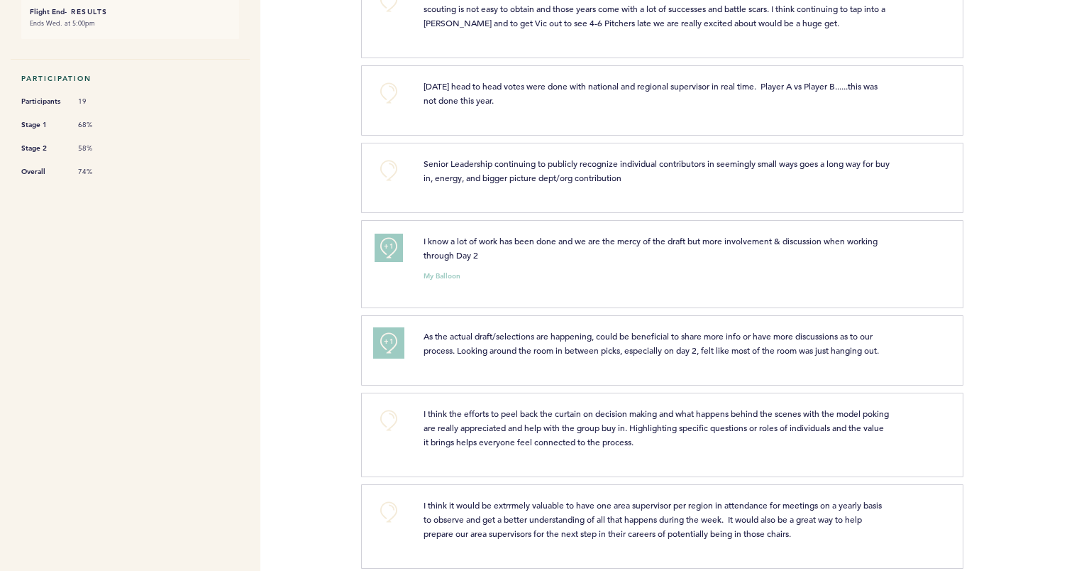
scroll to position [429, 0]
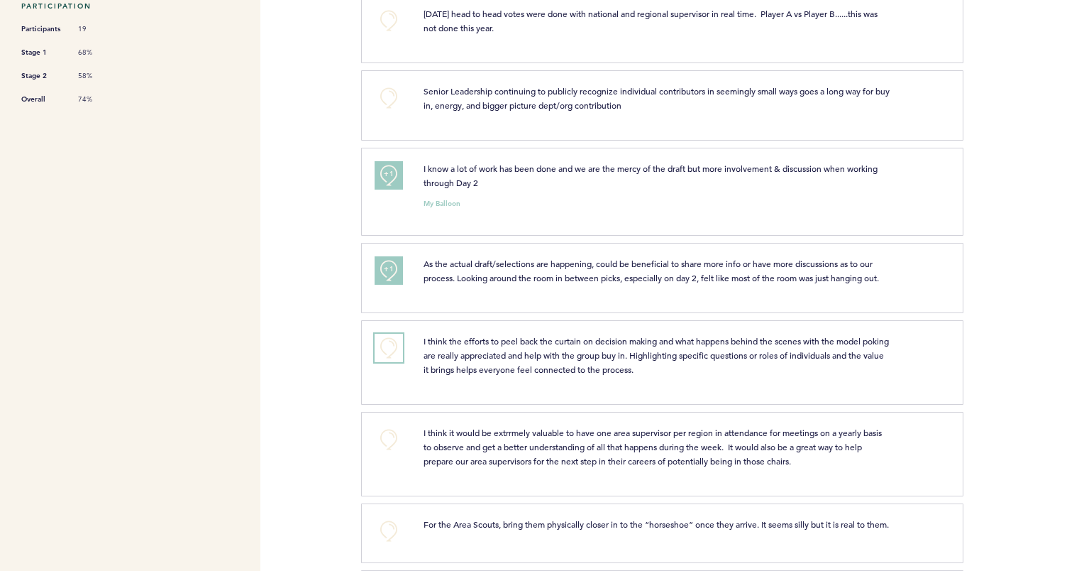
click at [390, 348] on button "+0" at bounding box center [389, 348] width 28 height 28
click at [380, 432] on button "+0" at bounding box center [389, 439] width 28 height 28
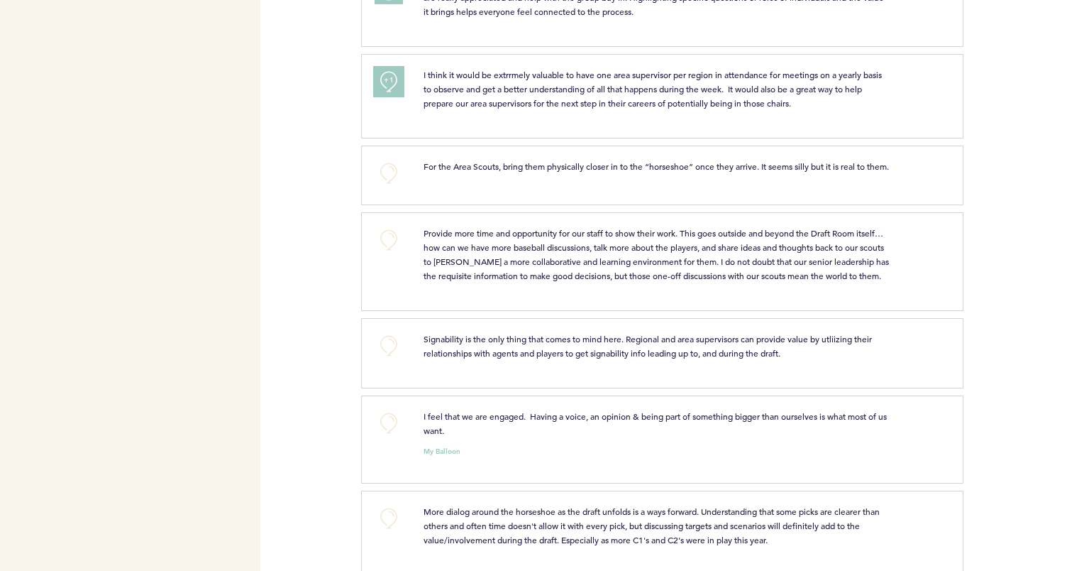
scroll to position [832, 0]
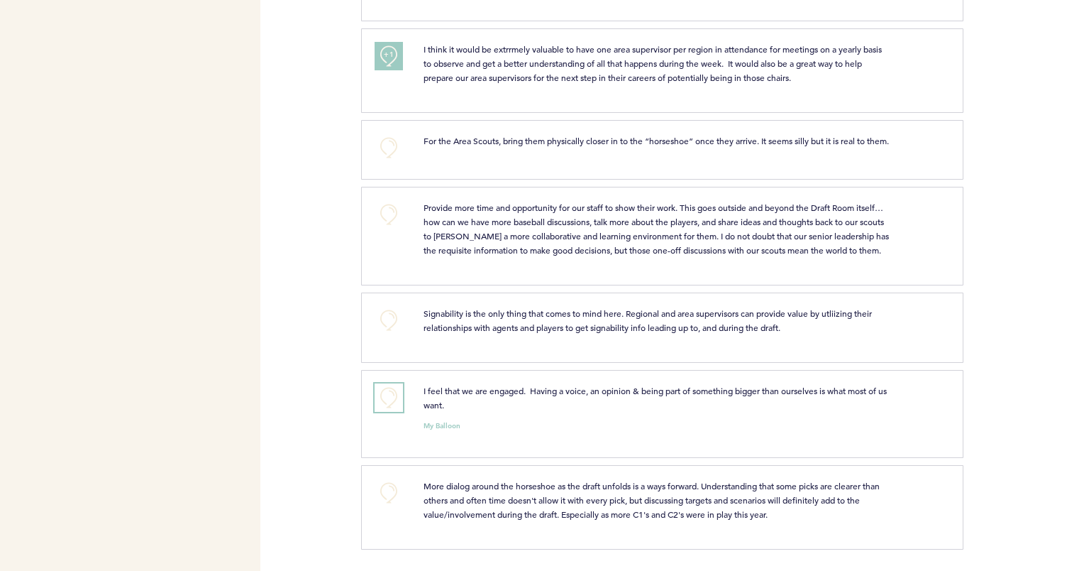
click at [385, 400] on button "+0" at bounding box center [389, 397] width 28 height 28
click at [385, 492] on button "+0" at bounding box center [389, 492] width 28 height 28
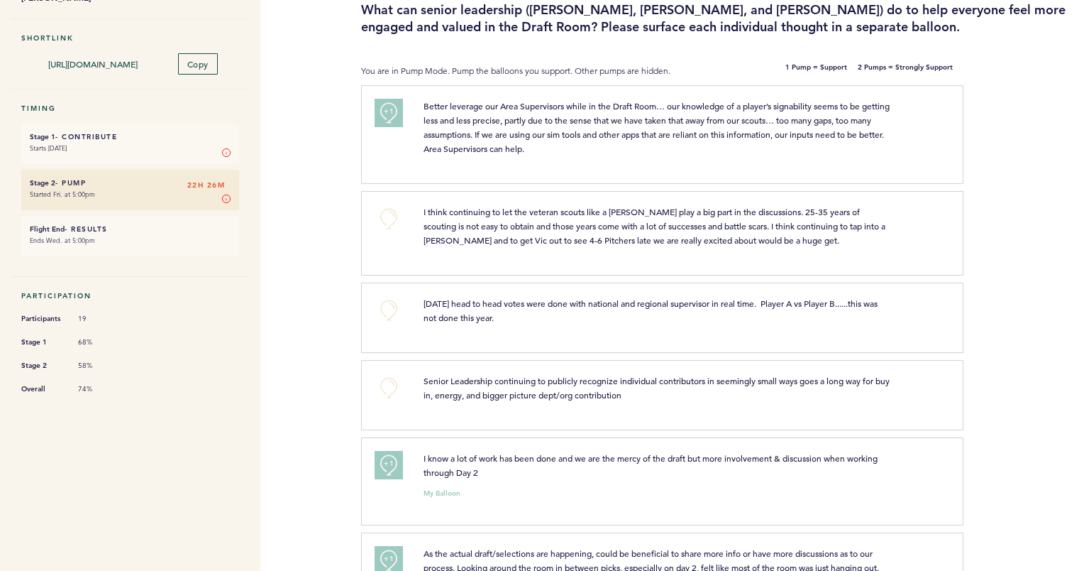
scroll to position [0, 0]
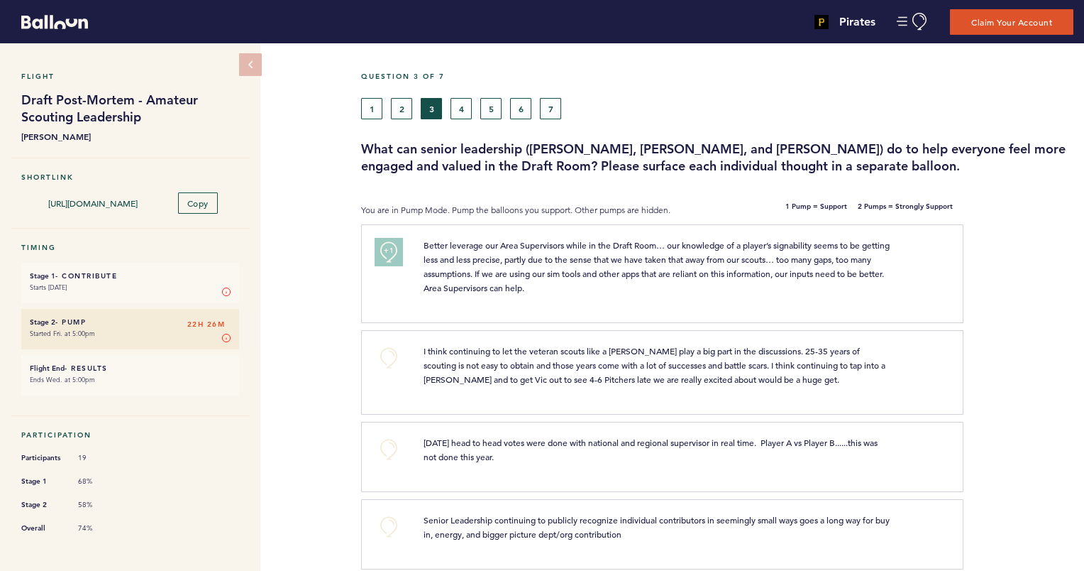
click at [457, 114] on button "4" at bounding box center [461, 108] width 21 height 21
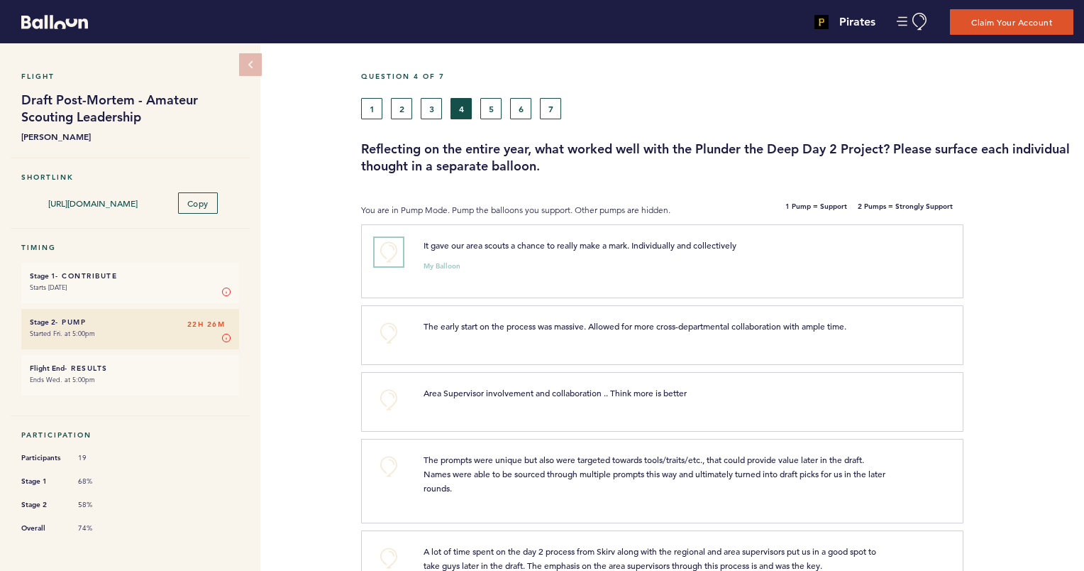
click at [394, 250] on button "+0" at bounding box center [389, 252] width 28 height 28
click at [1048, 312] on div at bounding box center [1024, 340] width 121 height 63
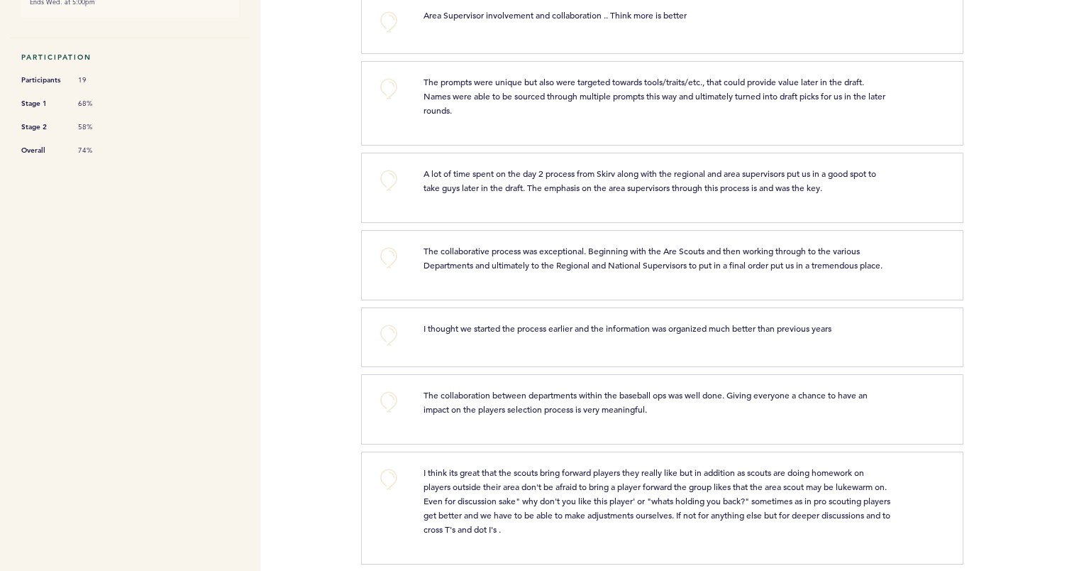
scroll to position [379, 0]
click at [387, 85] on button "+0" at bounding box center [389, 87] width 28 height 28
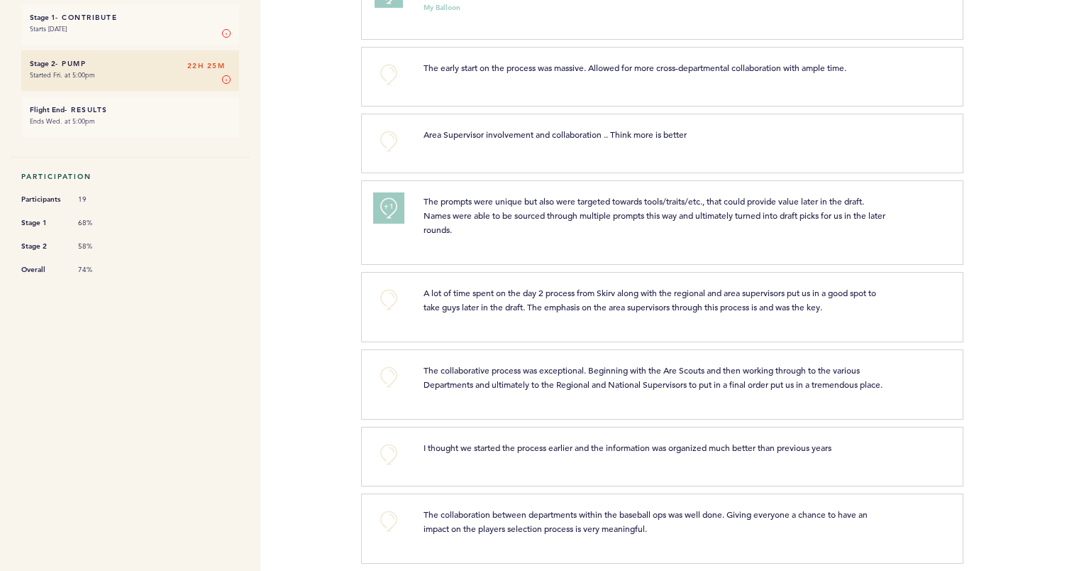
scroll to position [258, 0]
click at [388, 377] on button "+0" at bounding box center [389, 377] width 28 height 28
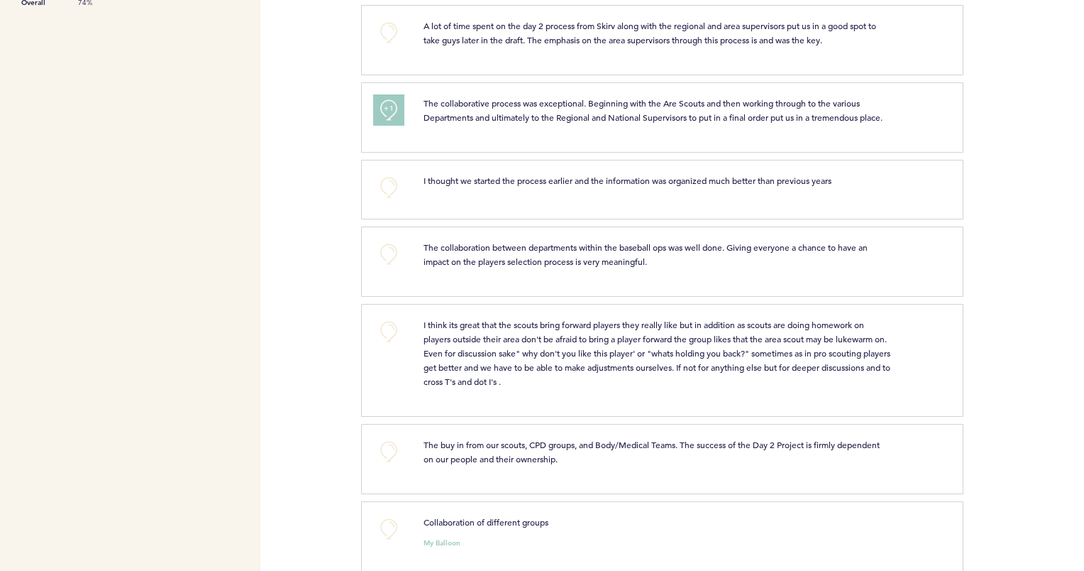
scroll to position [565, 0]
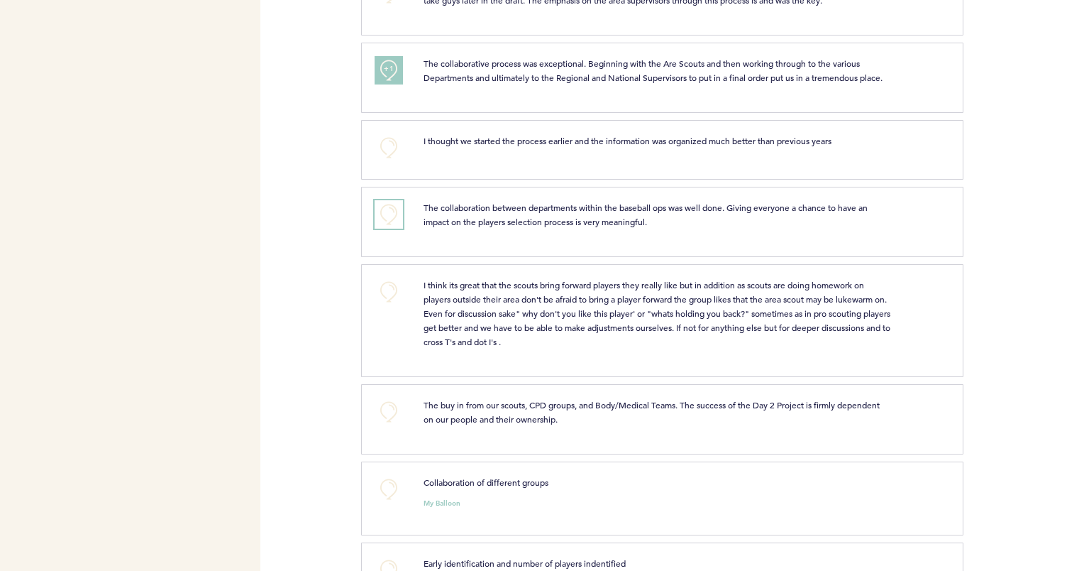
click at [395, 224] on button "+0" at bounding box center [389, 214] width 28 height 28
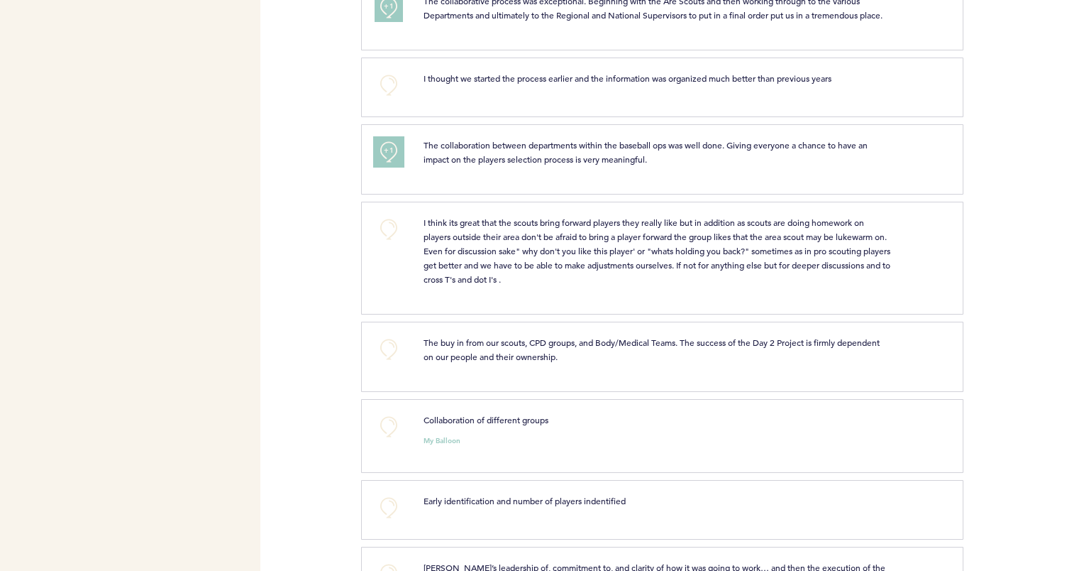
scroll to position [627, 0]
click at [380, 238] on button "+0" at bounding box center [389, 229] width 28 height 28
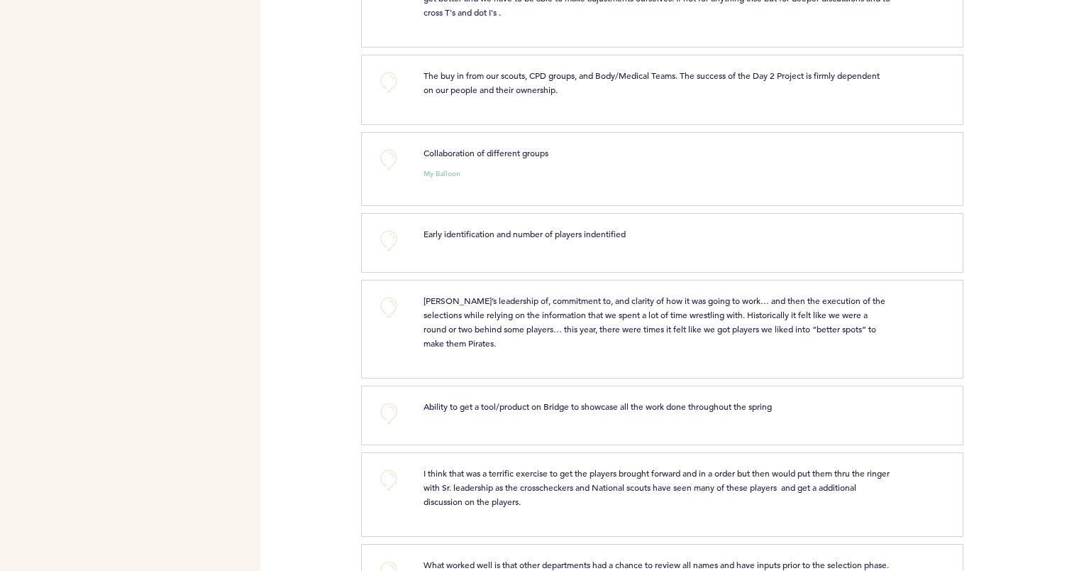
scroll to position [931, 0]
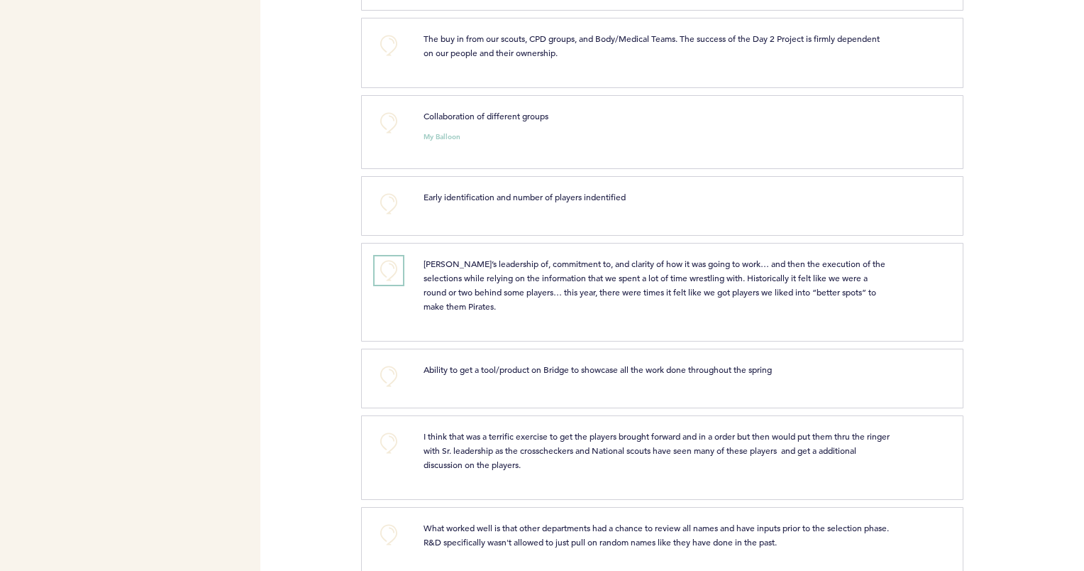
click at [395, 285] on button "+0" at bounding box center [389, 270] width 28 height 28
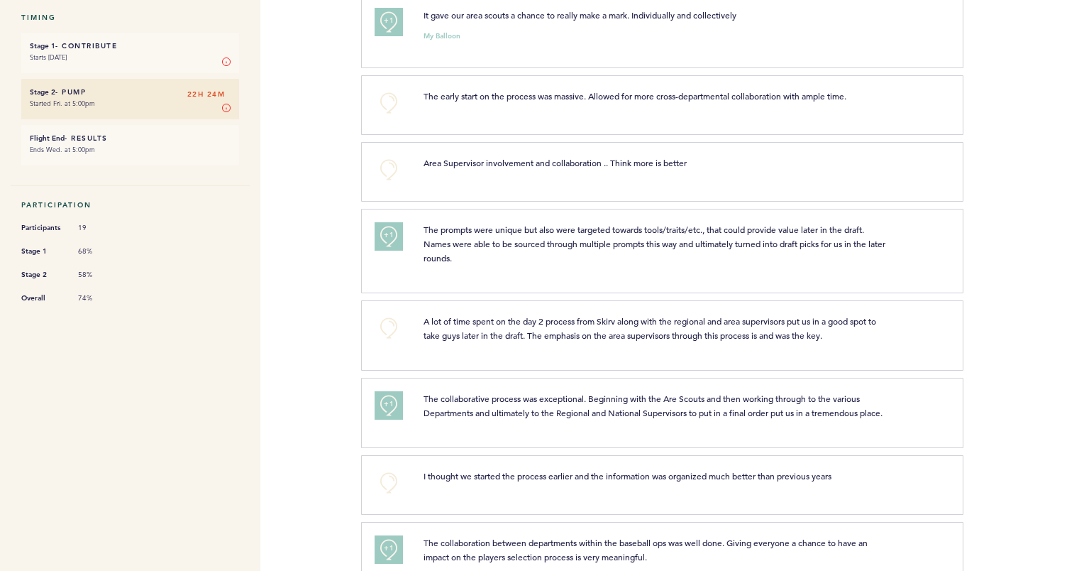
scroll to position [0, 0]
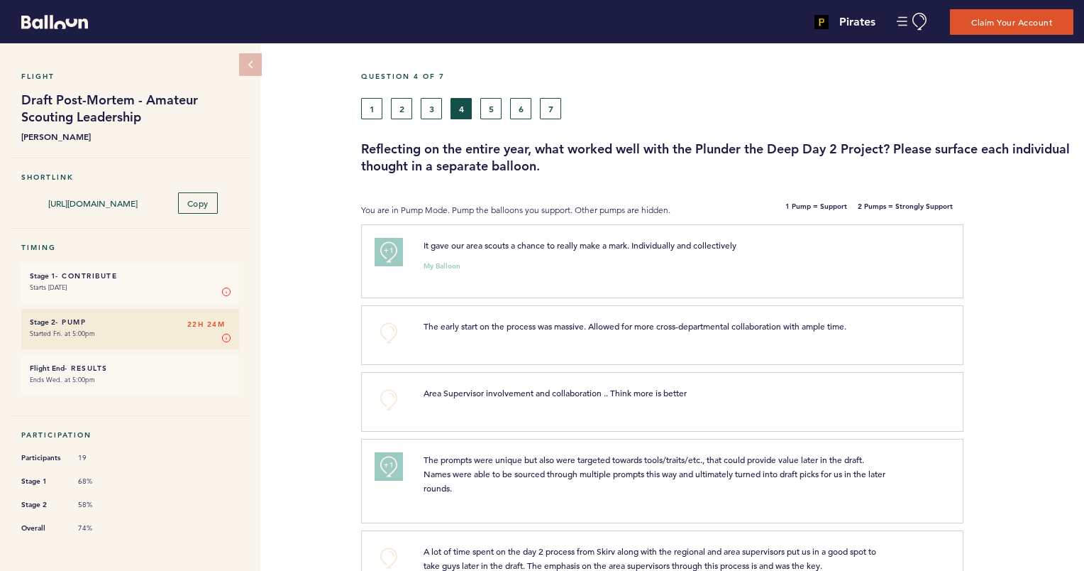
click at [494, 109] on button "5" at bounding box center [490, 108] width 21 height 21
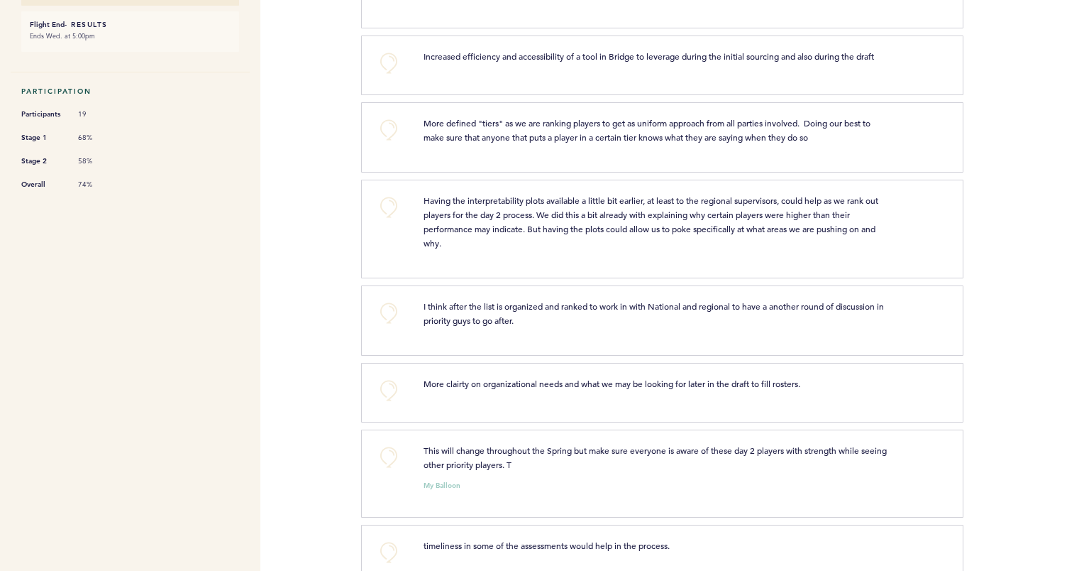
scroll to position [417, 0]
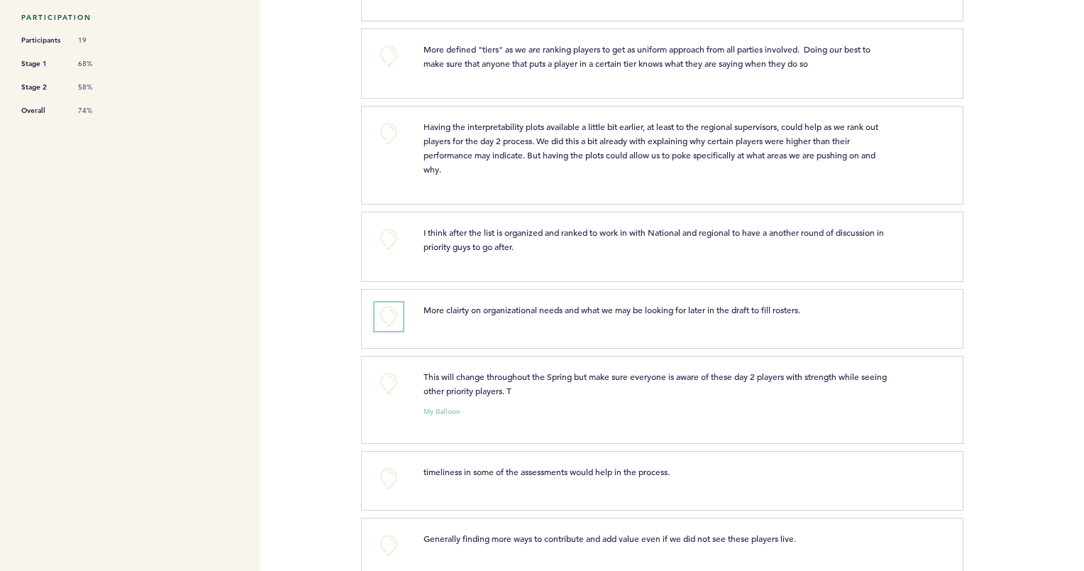
click at [390, 331] on button "+0" at bounding box center [389, 316] width 28 height 28
click at [390, 322] on span "+1" at bounding box center [389, 315] width 10 height 14
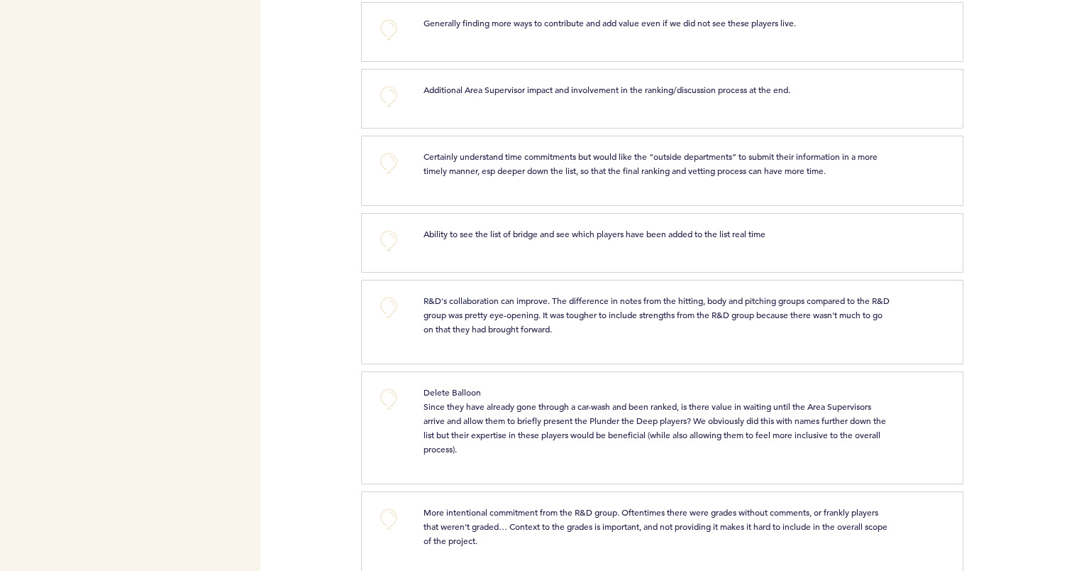
scroll to position [982, 0]
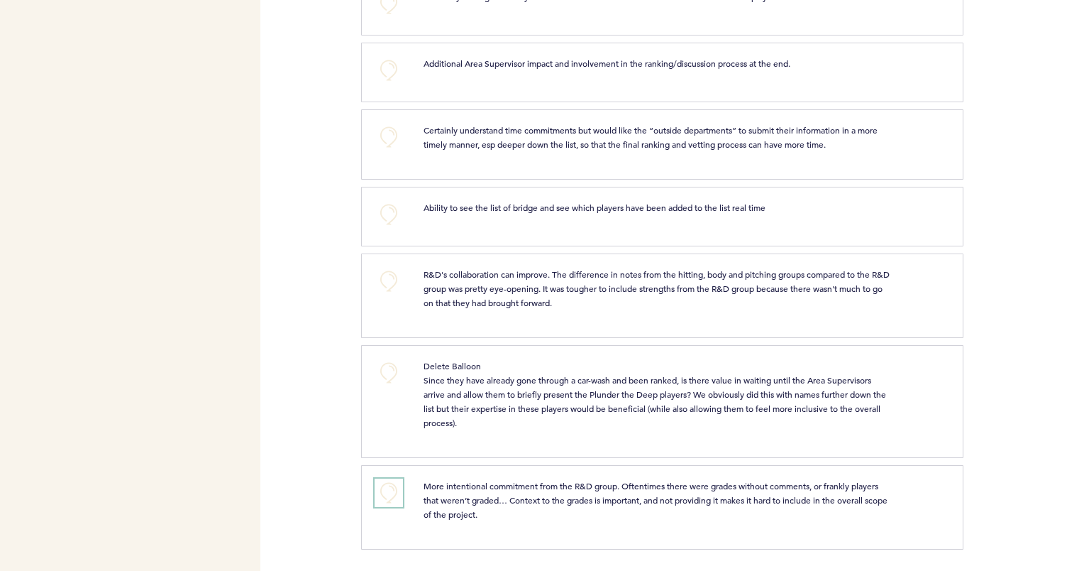
click at [398, 494] on button "+0" at bounding box center [389, 492] width 28 height 28
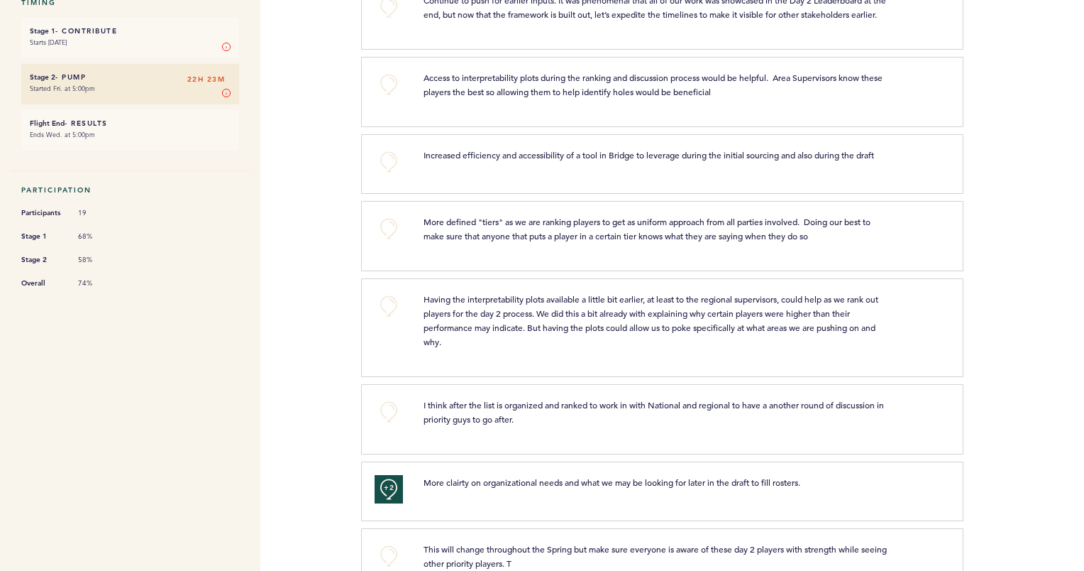
scroll to position [239, 0]
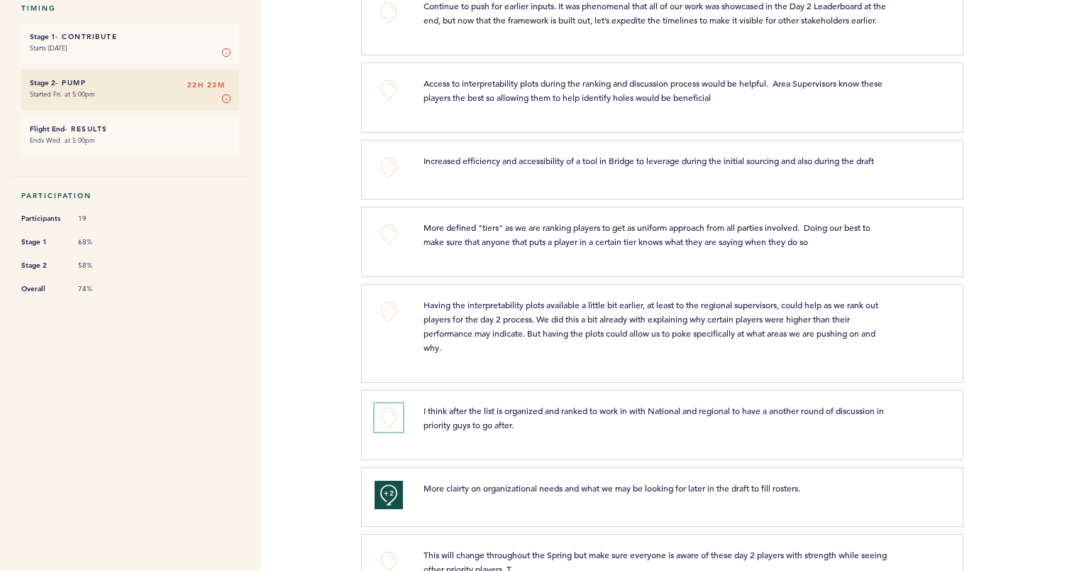
click at [389, 428] on button "+0" at bounding box center [389, 417] width 28 height 28
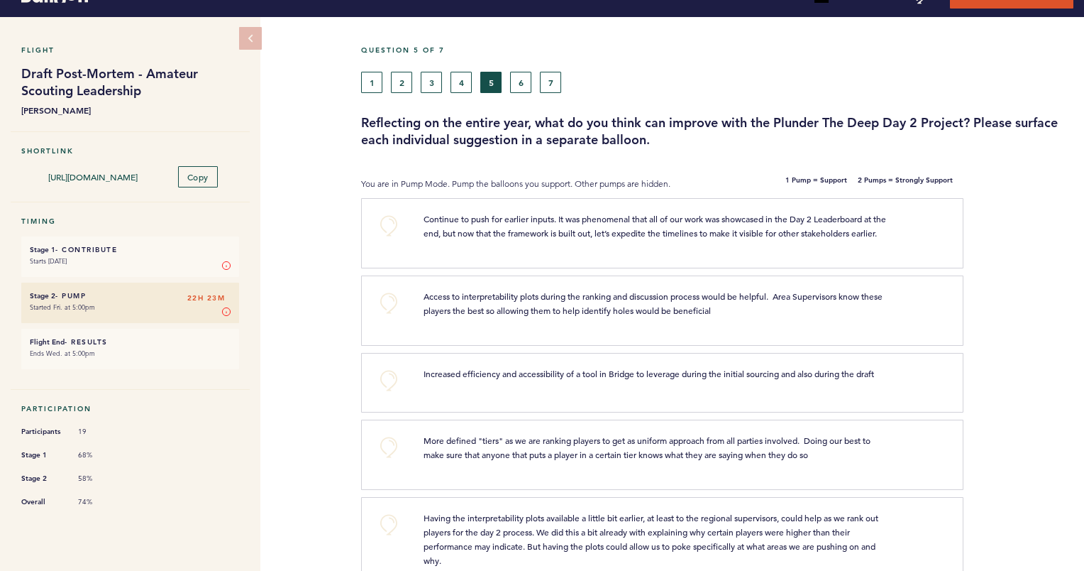
scroll to position [26, 0]
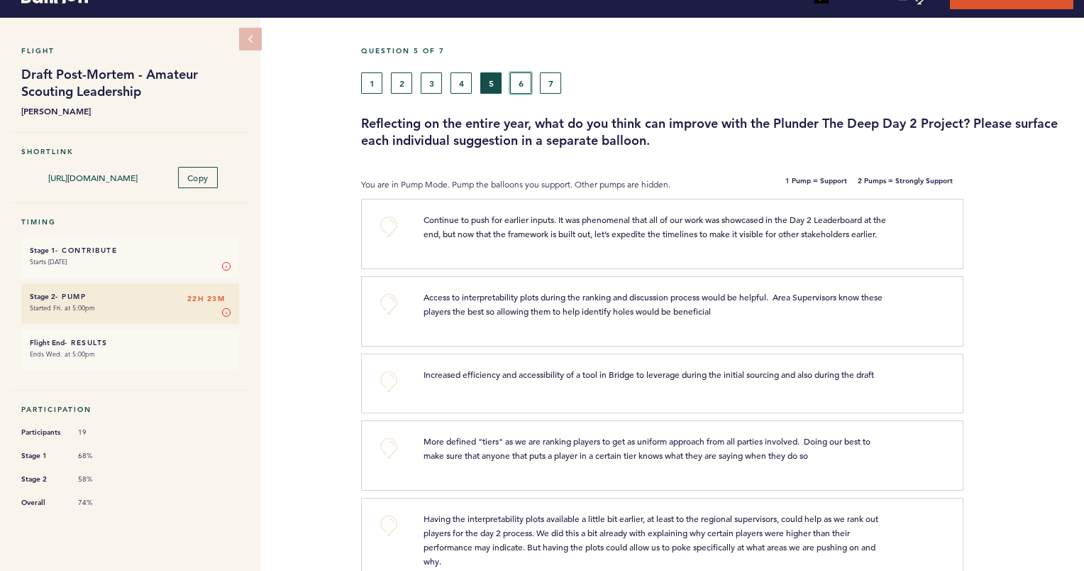
click at [525, 79] on button "6" at bounding box center [520, 82] width 21 height 21
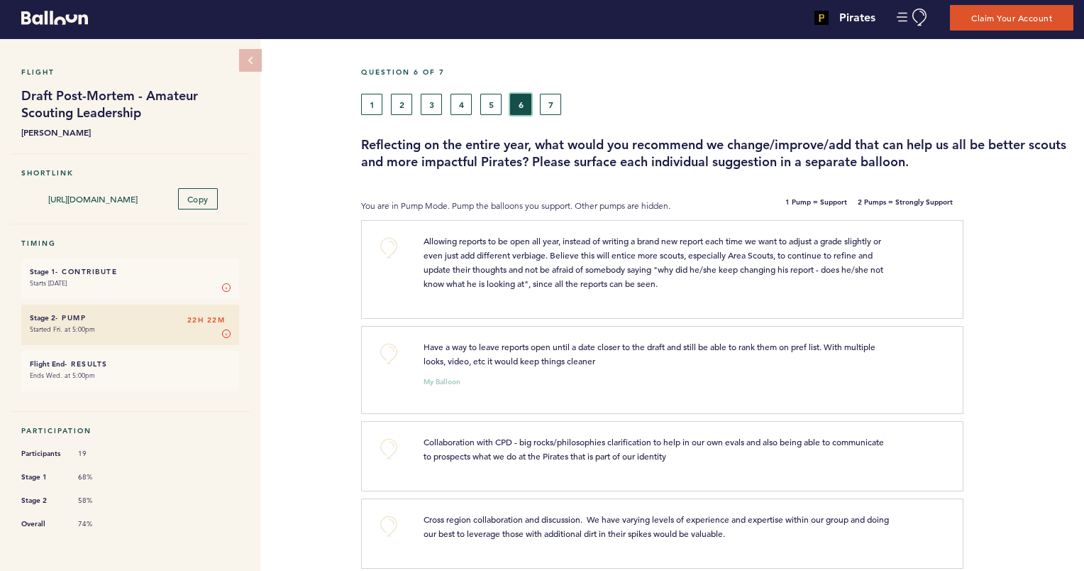
scroll to position [3, 0]
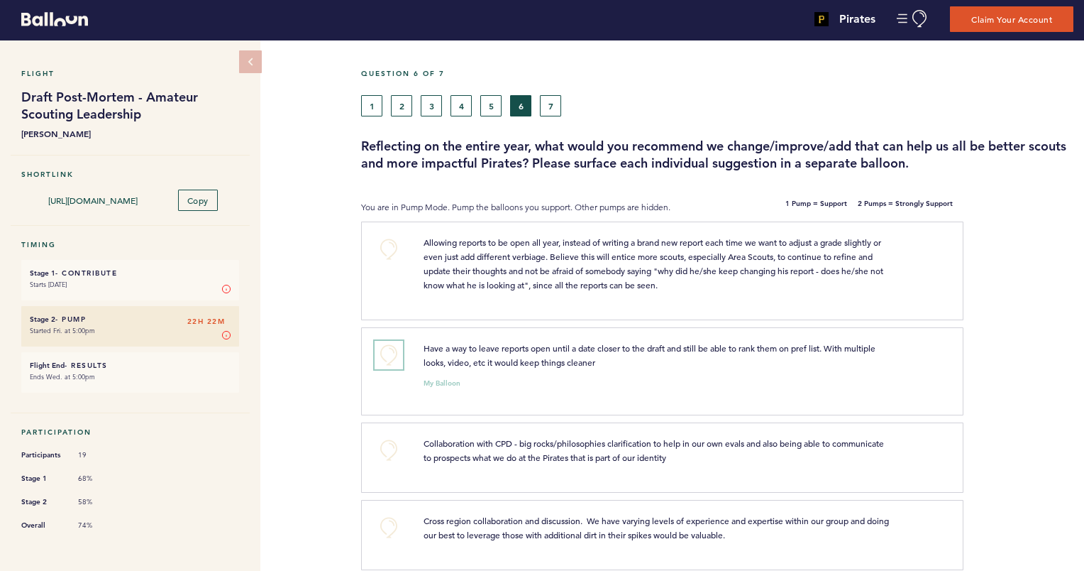
click at [386, 353] on button "+0" at bounding box center [389, 355] width 28 height 28
click at [0, 0] on span "+0" at bounding box center [0, 0] width 0 height 0
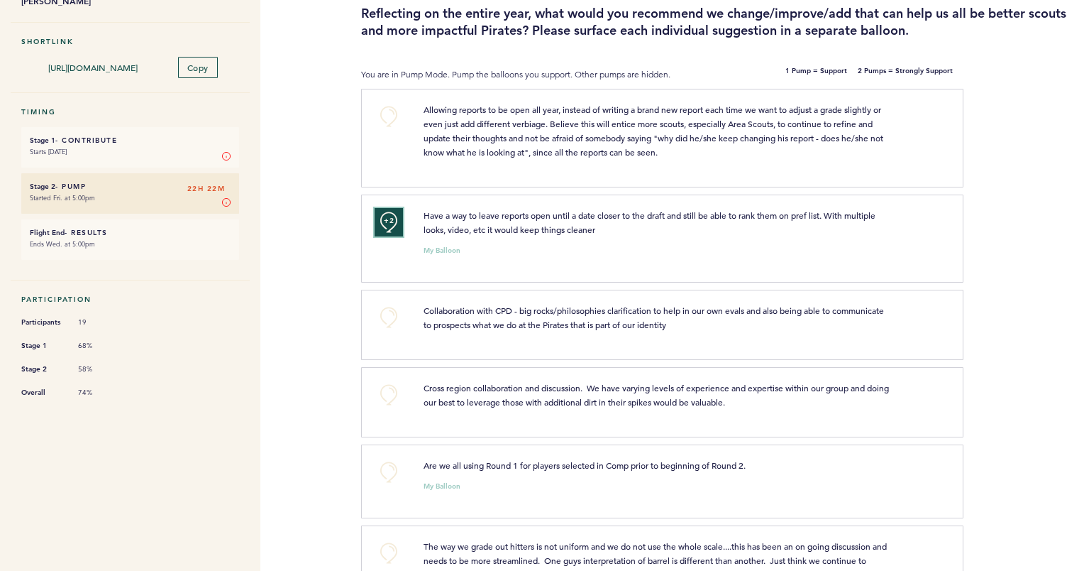
scroll to position [139, 0]
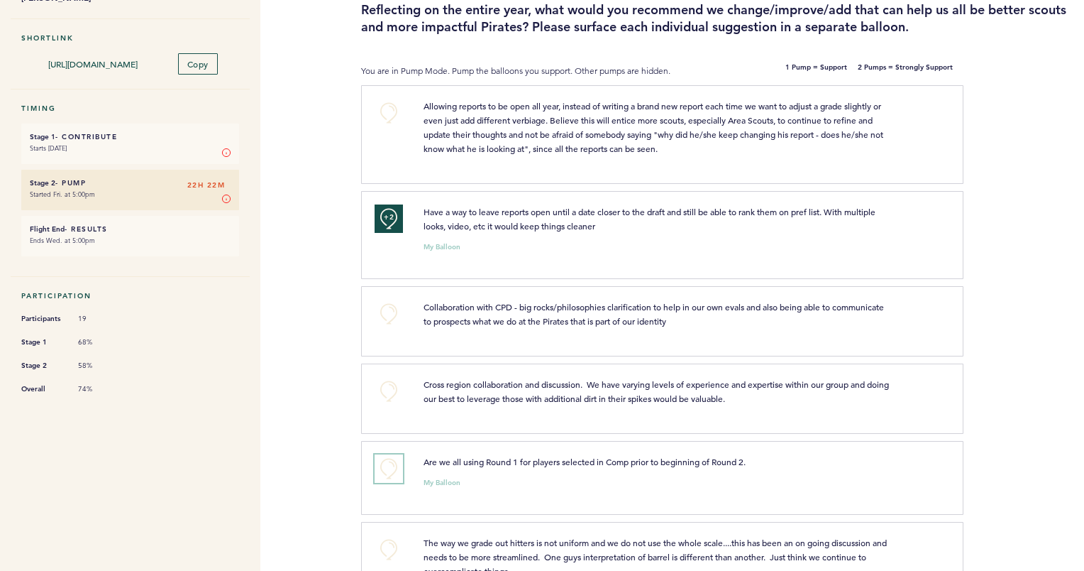
click at [383, 468] on button "+0" at bounding box center [389, 468] width 28 height 28
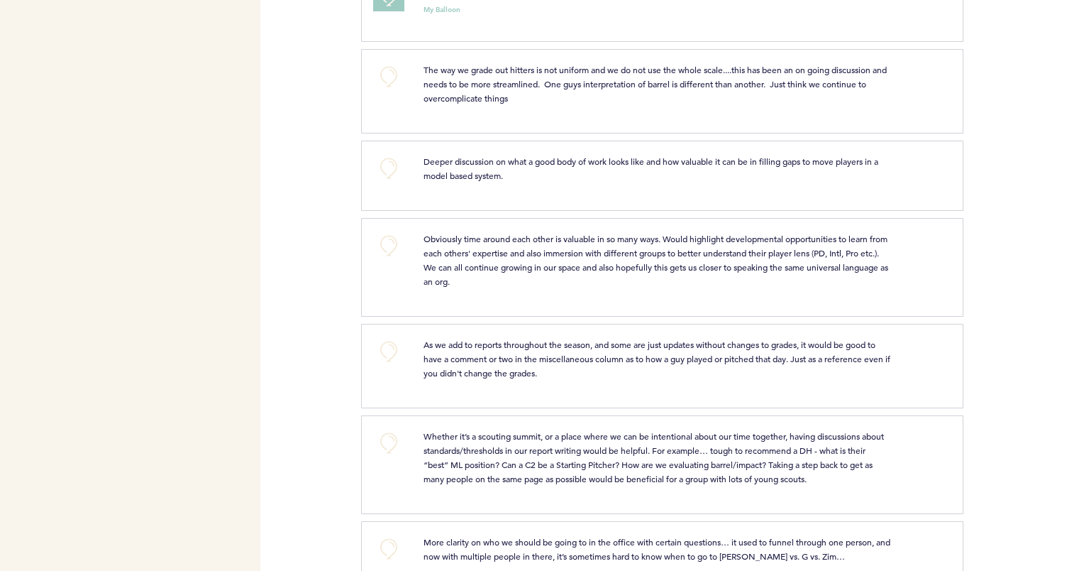
scroll to position [616, 0]
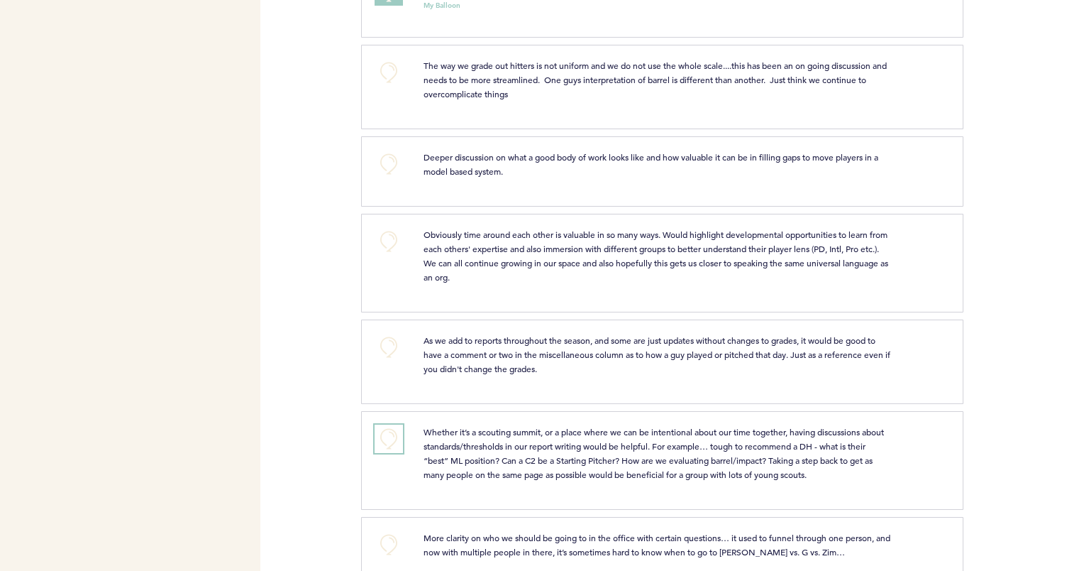
click at [390, 436] on button "+0" at bounding box center [389, 438] width 28 height 28
click at [390, 436] on span "+1" at bounding box center [389, 437] width 10 height 14
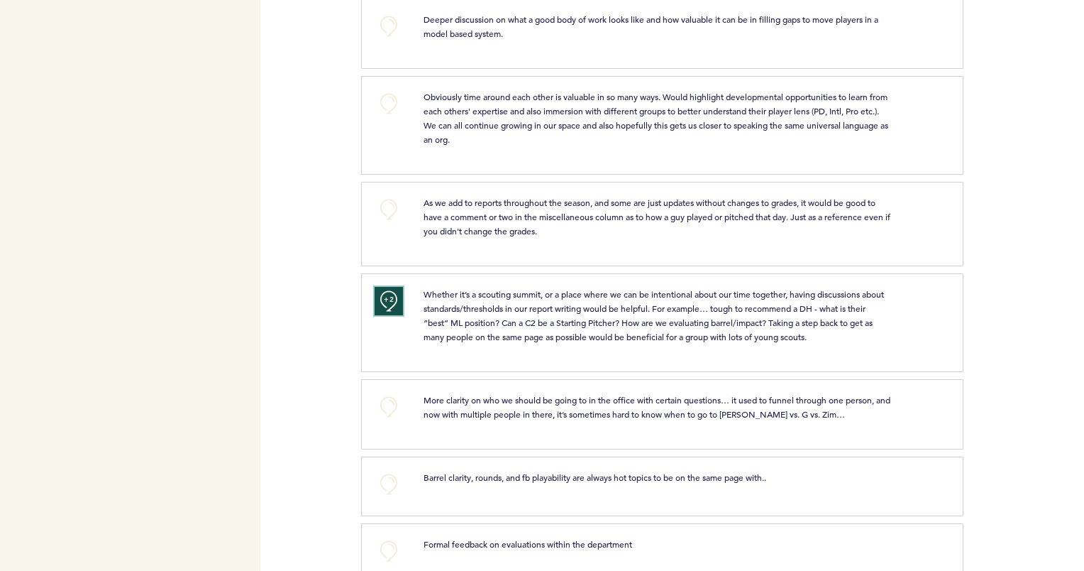
scroll to position [755, 0]
click at [389, 485] on button "+0" at bounding box center [389, 482] width 28 height 28
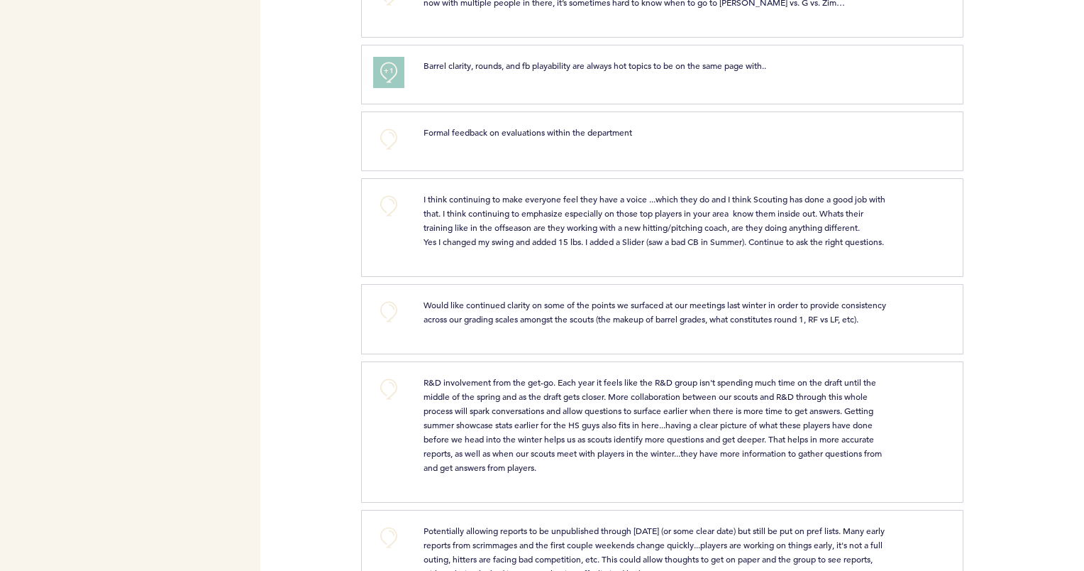
scroll to position [1208, 0]
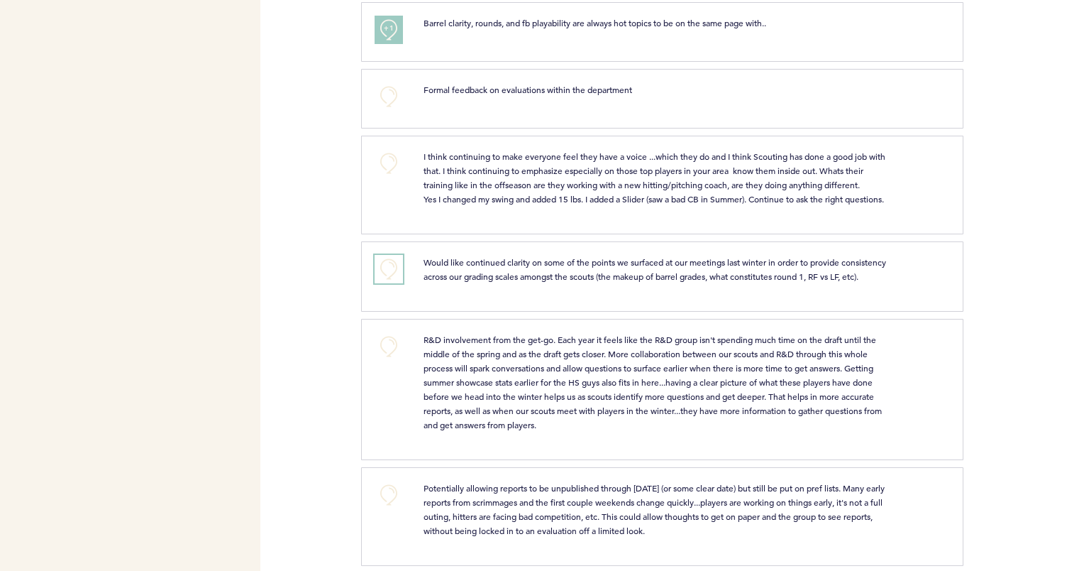
click at [392, 283] on button "+0" at bounding box center [389, 269] width 28 height 28
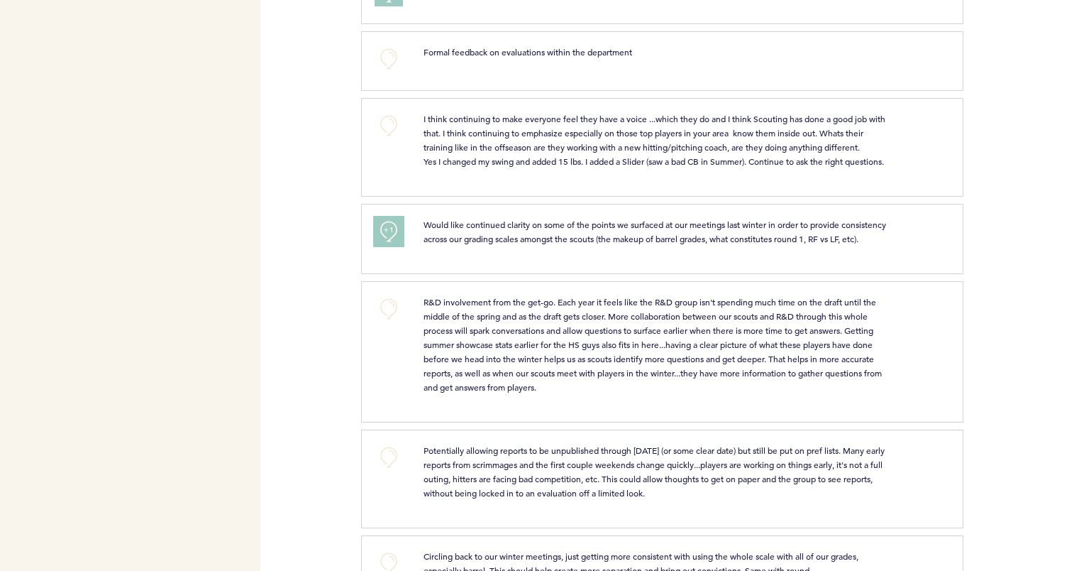
scroll to position [1252, 0]
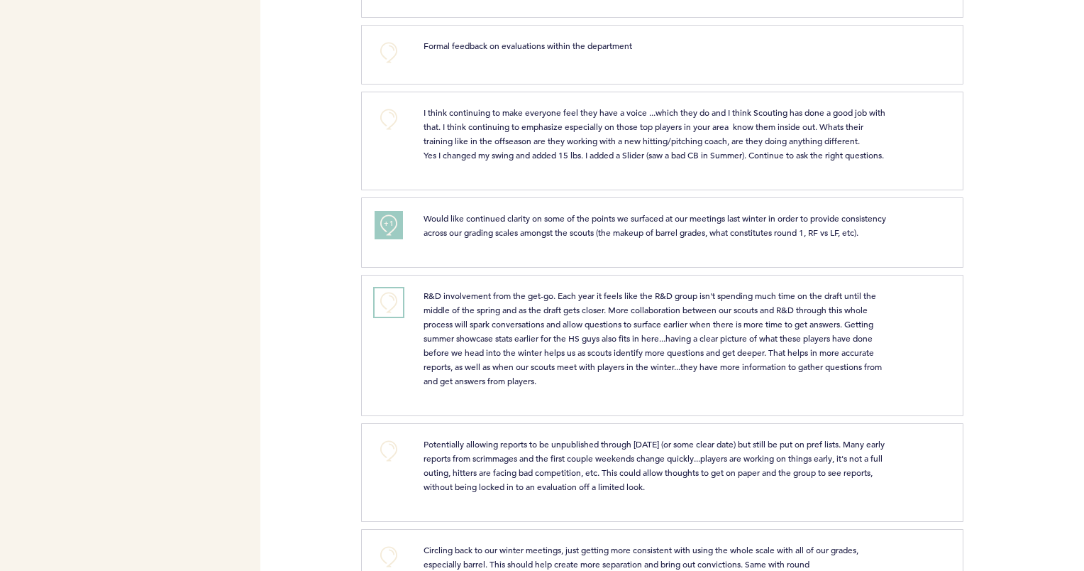
click at [380, 317] on button "+0" at bounding box center [389, 302] width 28 height 28
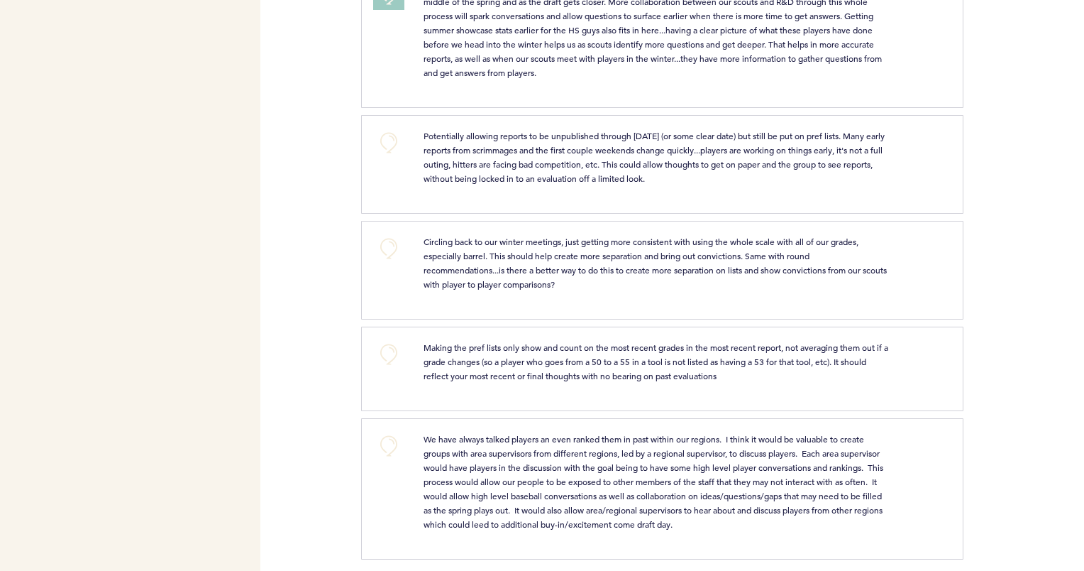
scroll to position [1591, 0]
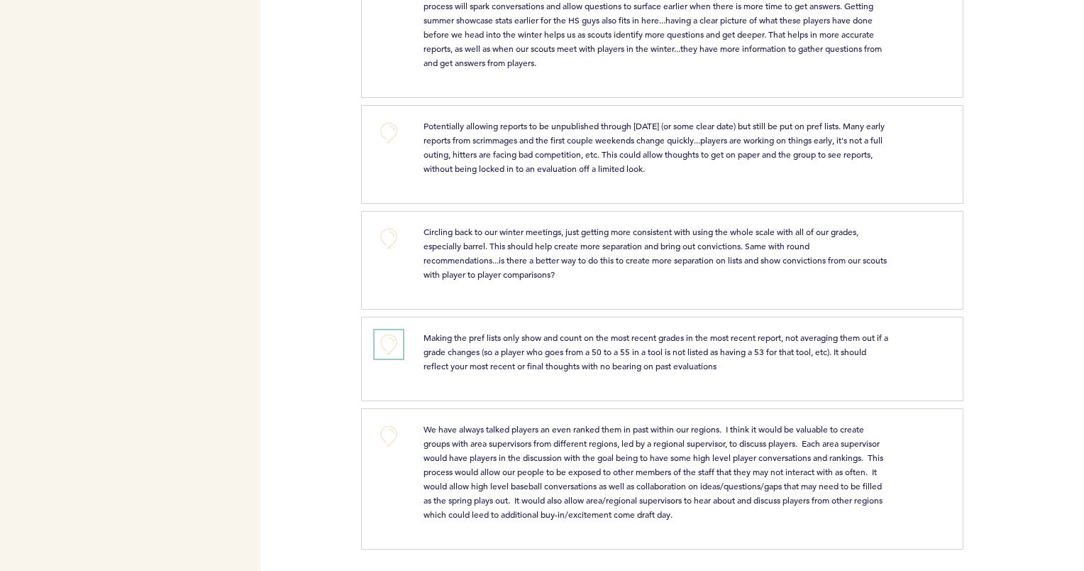
click at [390, 346] on button "+0" at bounding box center [389, 344] width 28 height 28
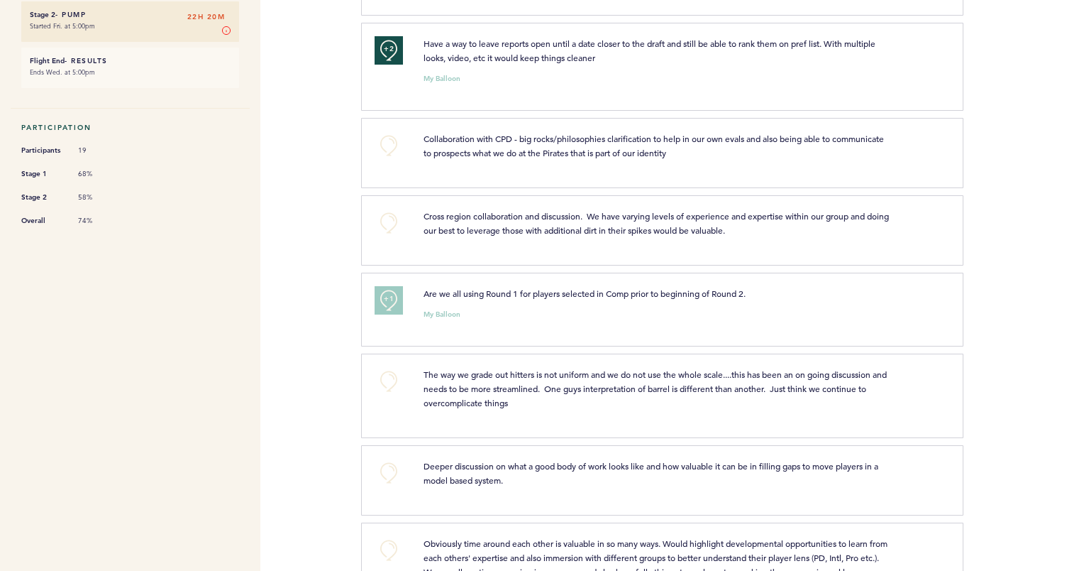
scroll to position [0, 0]
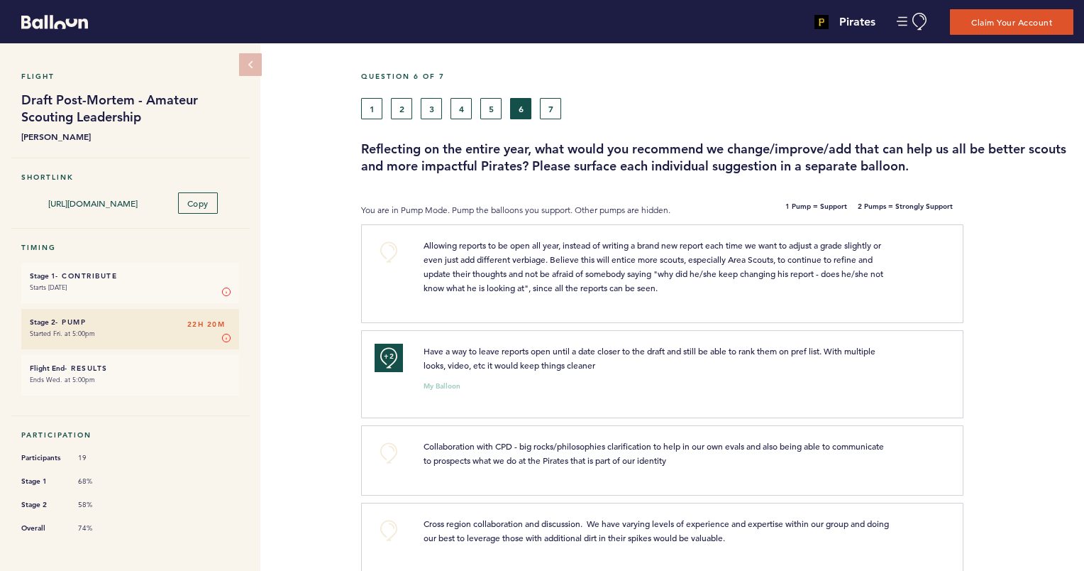
click at [550, 78] on h5 "Question 6 of 7" at bounding box center [717, 76] width 713 height 9
click at [549, 103] on button "7" at bounding box center [550, 108] width 21 height 21
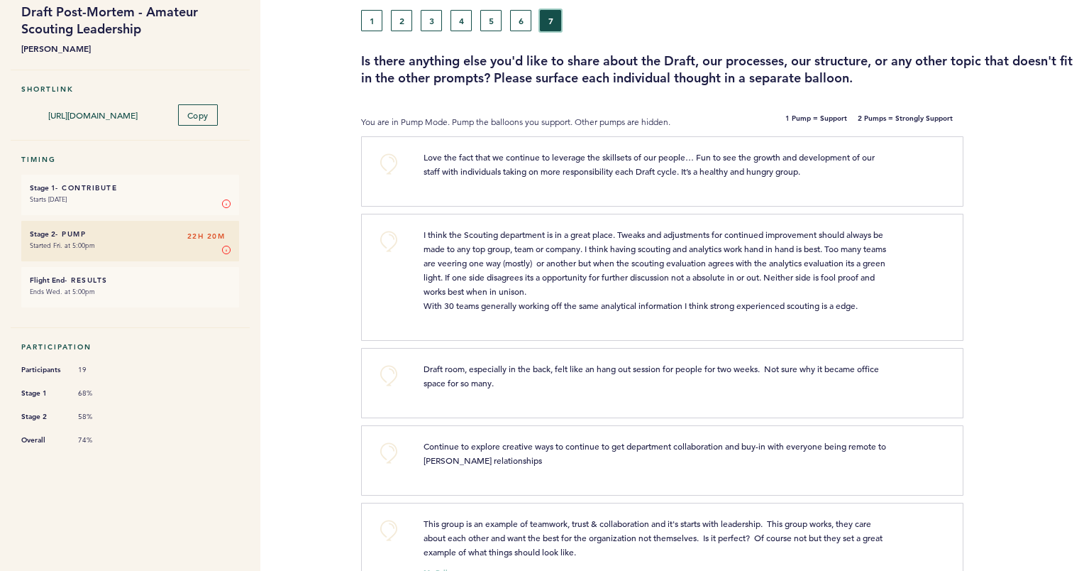
scroll to position [90, 0]
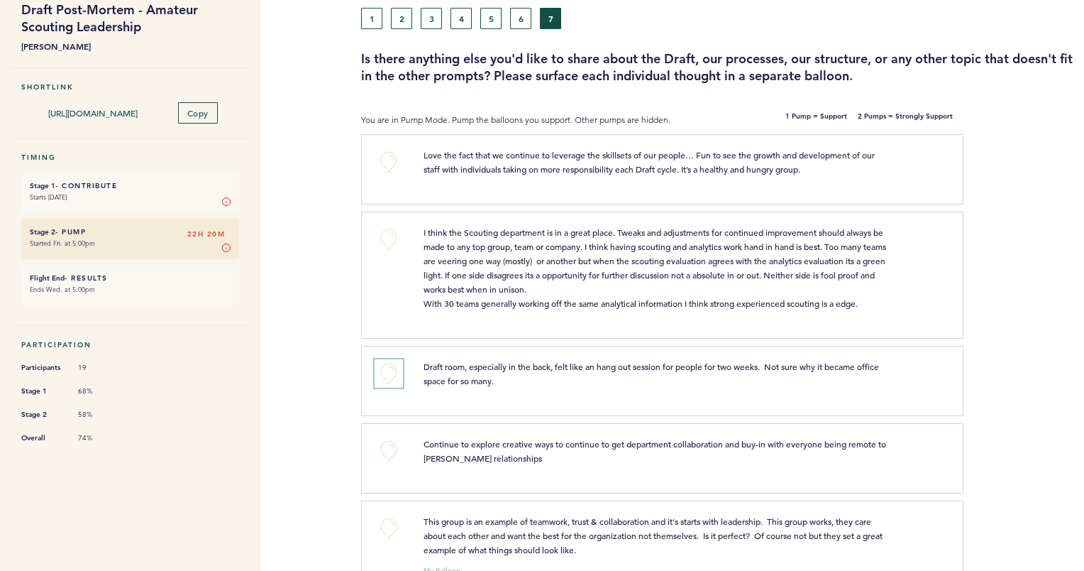
click at [386, 377] on button "+0" at bounding box center [389, 373] width 28 height 28
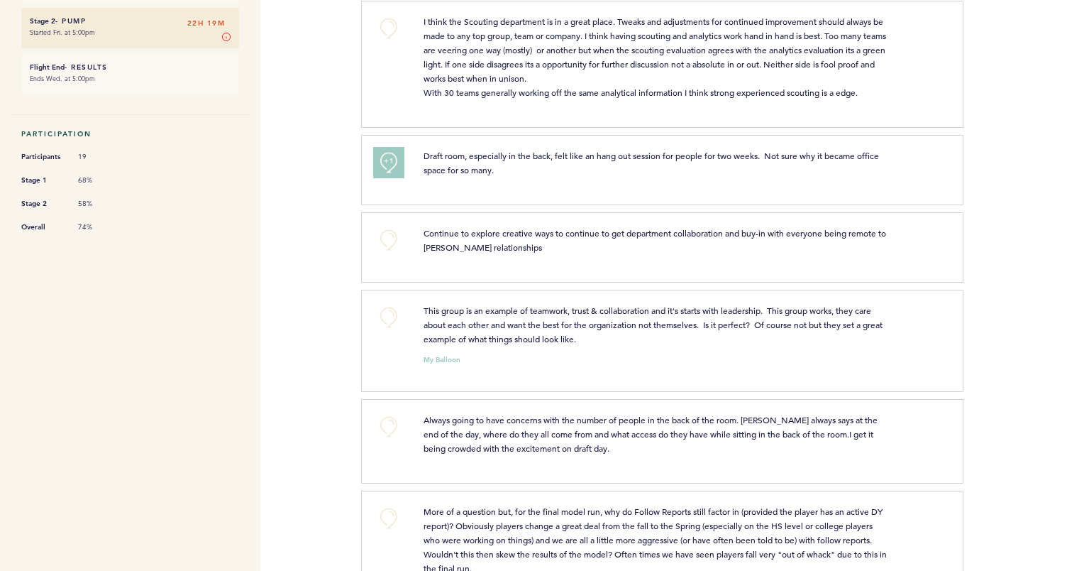
scroll to position [303, 0]
click at [395, 309] on button "+0" at bounding box center [389, 315] width 28 height 28
click at [395, 309] on button "+1" at bounding box center [389, 315] width 28 height 28
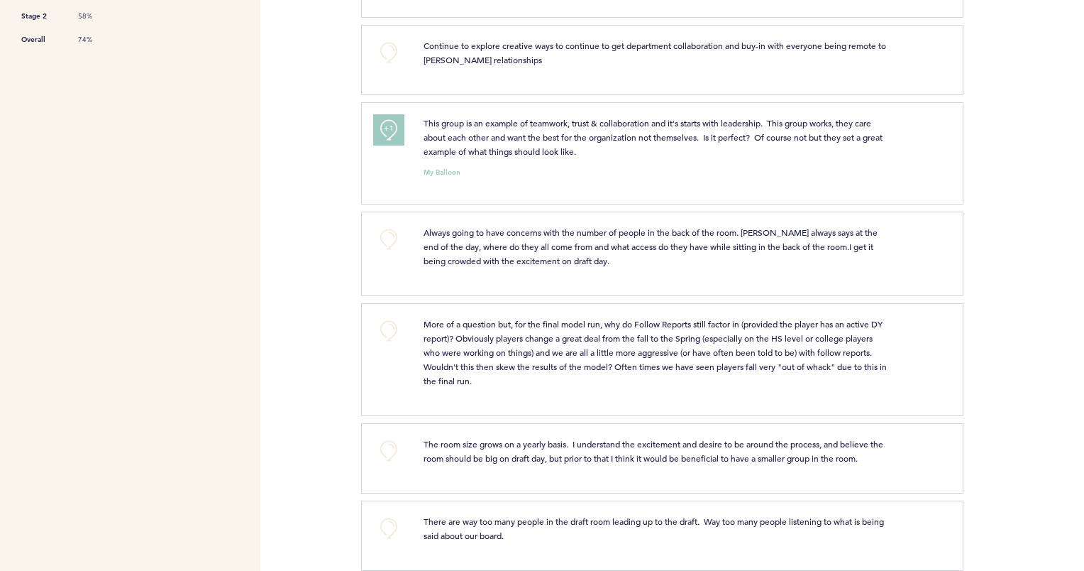
scroll to position [490, 0]
click at [392, 330] on button "+0" at bounding box center [389, 328] width 28 height 28
click at [392, 451] on button "+0" at bounding box center [389, 448] width 28 height 28
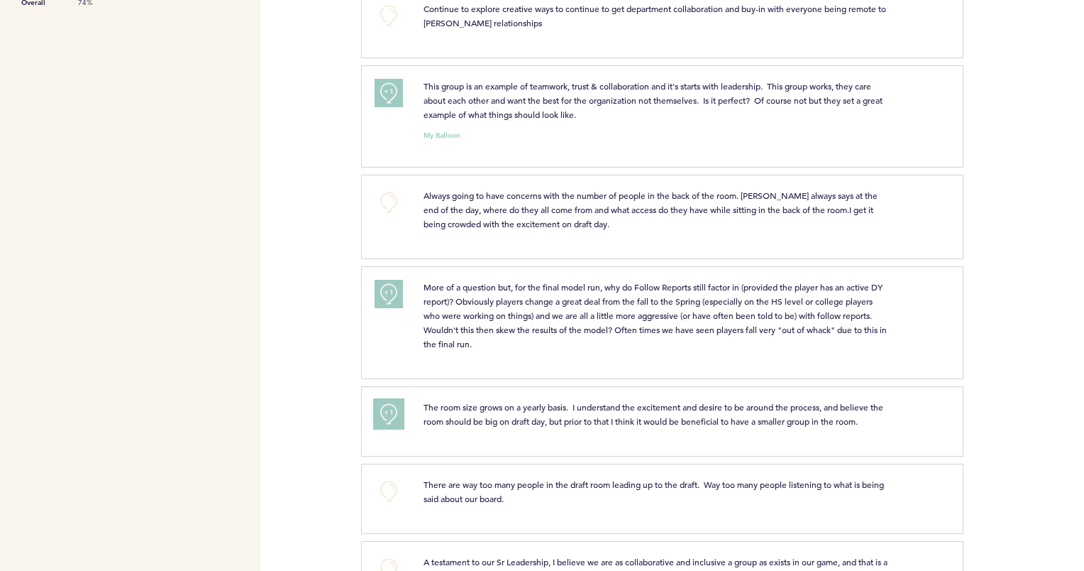
scroll to position [525, 0]
drag, startPoint x: 386, startPoint y: 487, endPoint x: 322, endPoint y: 482, distance: 64.1
click at [322, 482] on div "Pirates [PERSON_NAME][EMAIL_ADDRESS][PERSON_NAME][DOMAIN_NAME] Team Domain: pir…" at bounding box center [542, 285] width 1084 height 571
drag, startPoint x: 385, startPoint y: 484, endPoint x: 378, endPoint y: 485, distance: 7.1
click at [378, 485] on button "+0" at bounding box center [389, 491] width 28 height 28
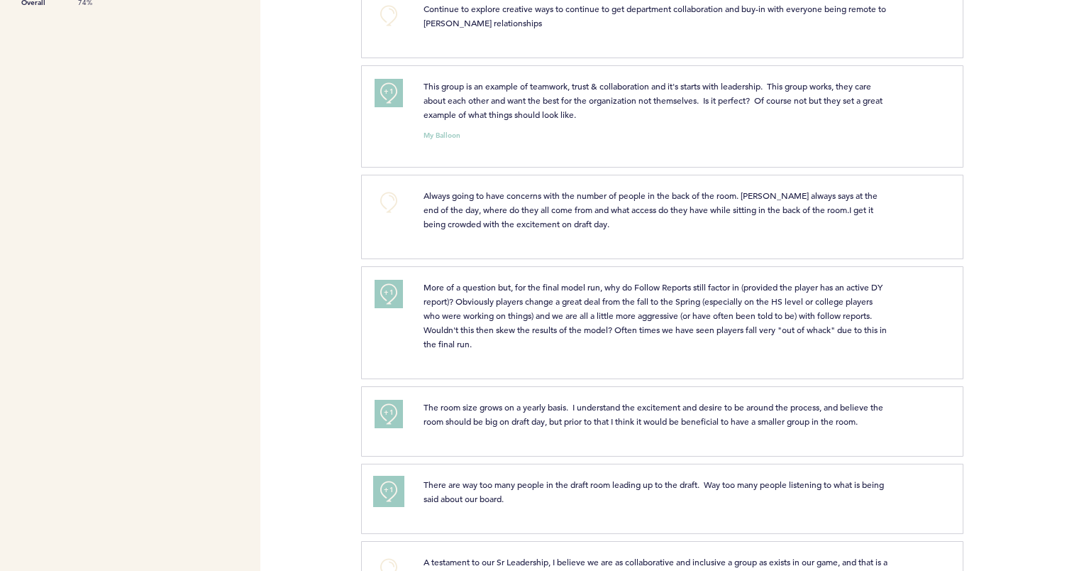
click at [378, 485] on button "+1" at bounding box center [389, 491] width 28 height 28
click at [378, 485] on button "+2" at bounding box center [389, 491] width 28 height 28
click at [378, 485] on button "+0" at bounding box center [389, 491] width 28 height 28
click at [390, 484] on span "+2" at bounding box center [389, 490] width 10 height 14
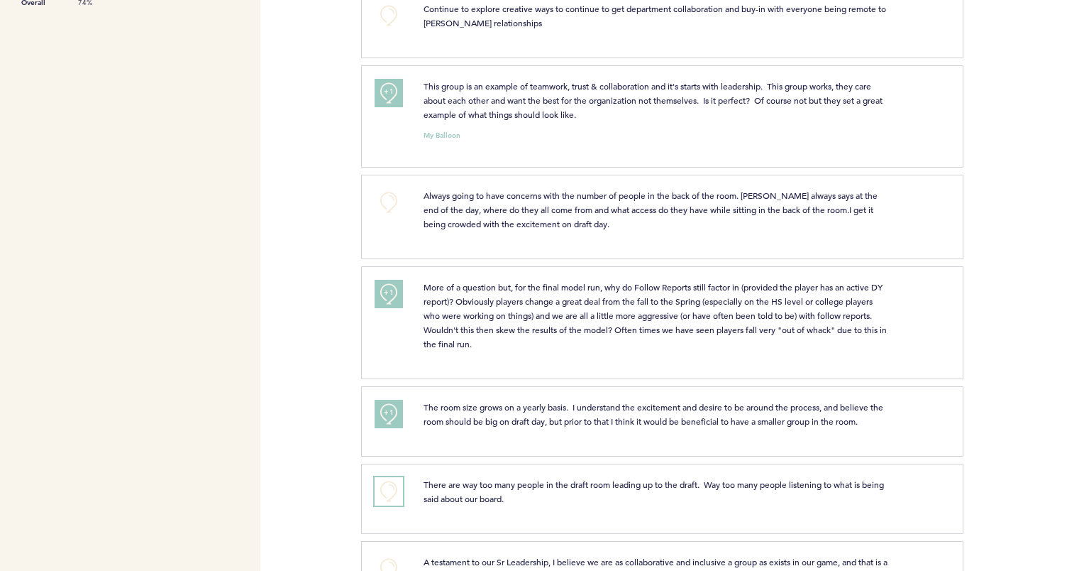
click at [390, 484] on button "+0" at bounding box center [389, 491] width 28 height 28
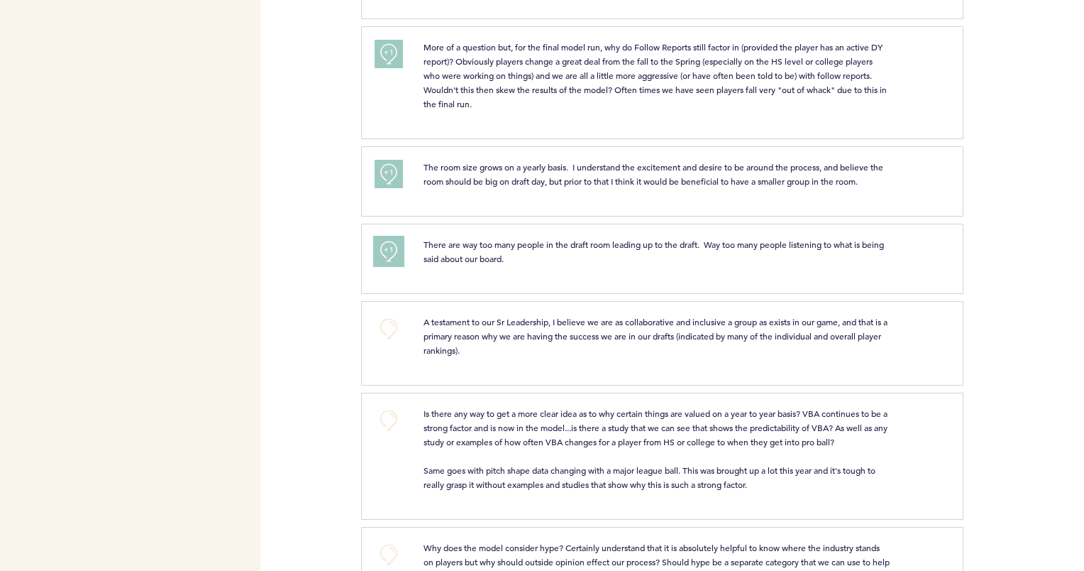
scroll to position [766, 0]
click at [392, 413] on button "+0" at bounding box center [389, 419] width 28 height 28
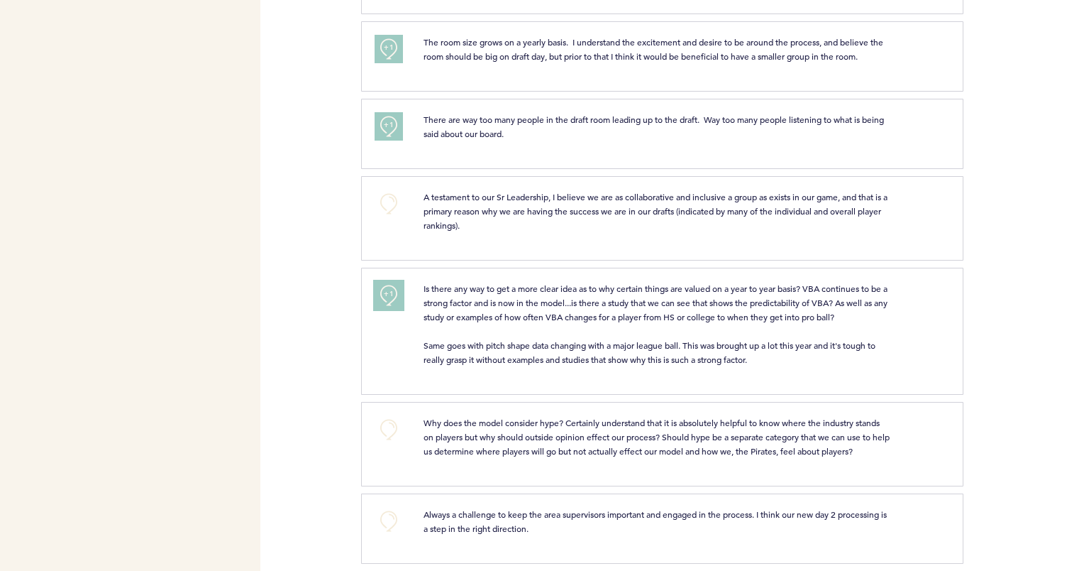
scroll to position [899, 0]
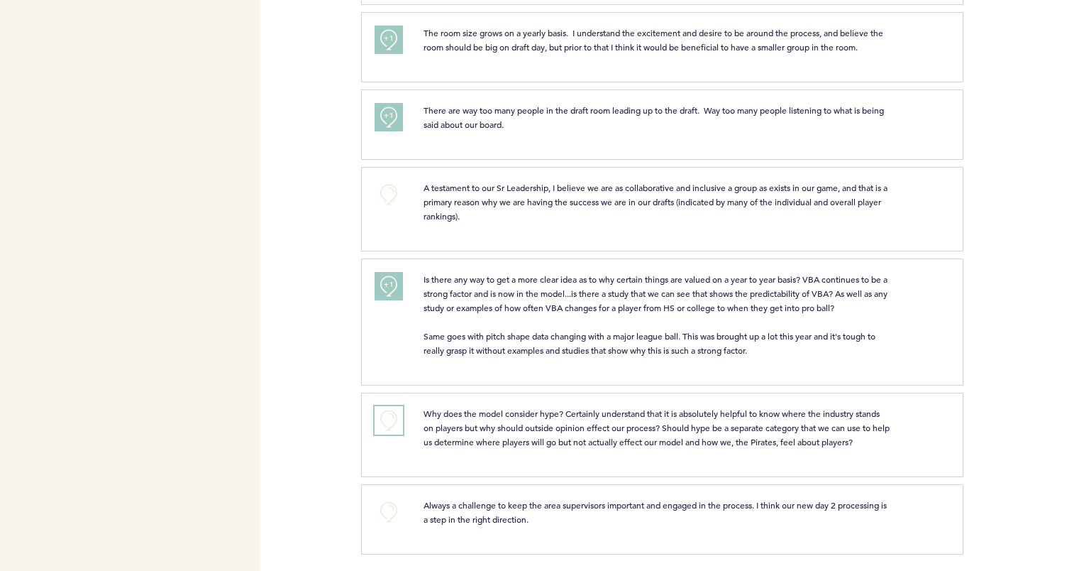
click at [381, 414] on button "+0" at bounding box center [389, 420] width 28 height 28
click at [995, 331] on div at bounding box center [1024, 327] width 121 height 131
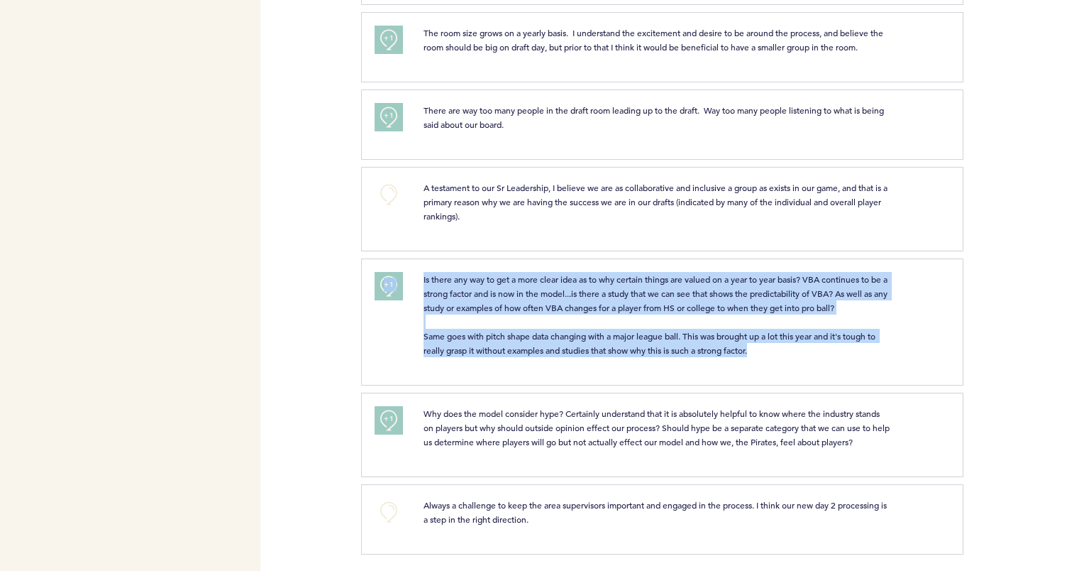
drag, startPoint x: 1014, startPoint y: 363, endPoint x: 1004, endPoint y: 228, distance: 135.9
click at [1004, 228] on div at bounding box center [1024, 214] width 121 height 88
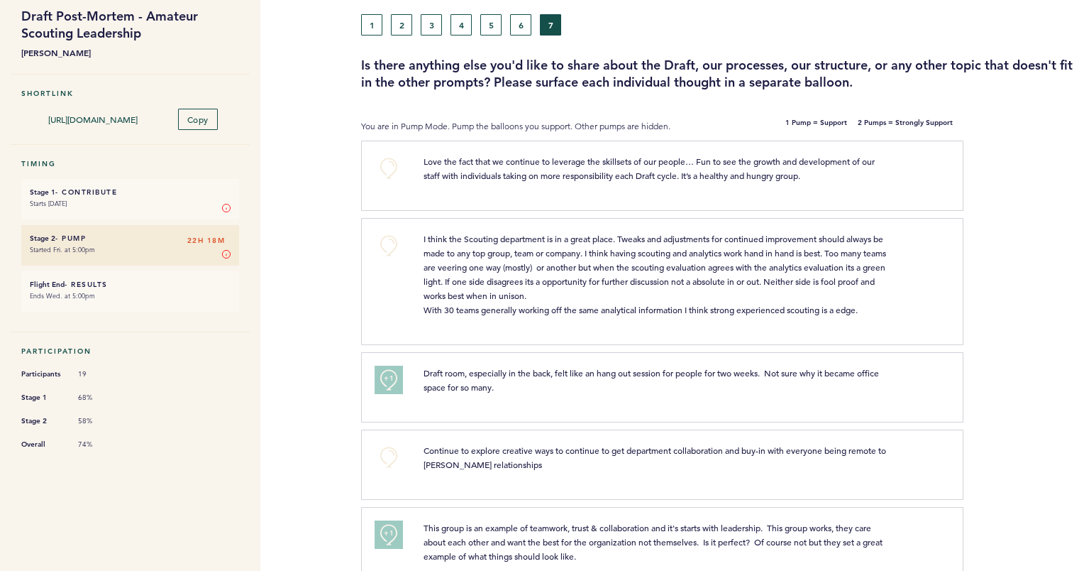
scroll to position [0, 0]
